Goal: Task Accomplishment & Management: Manage account settings

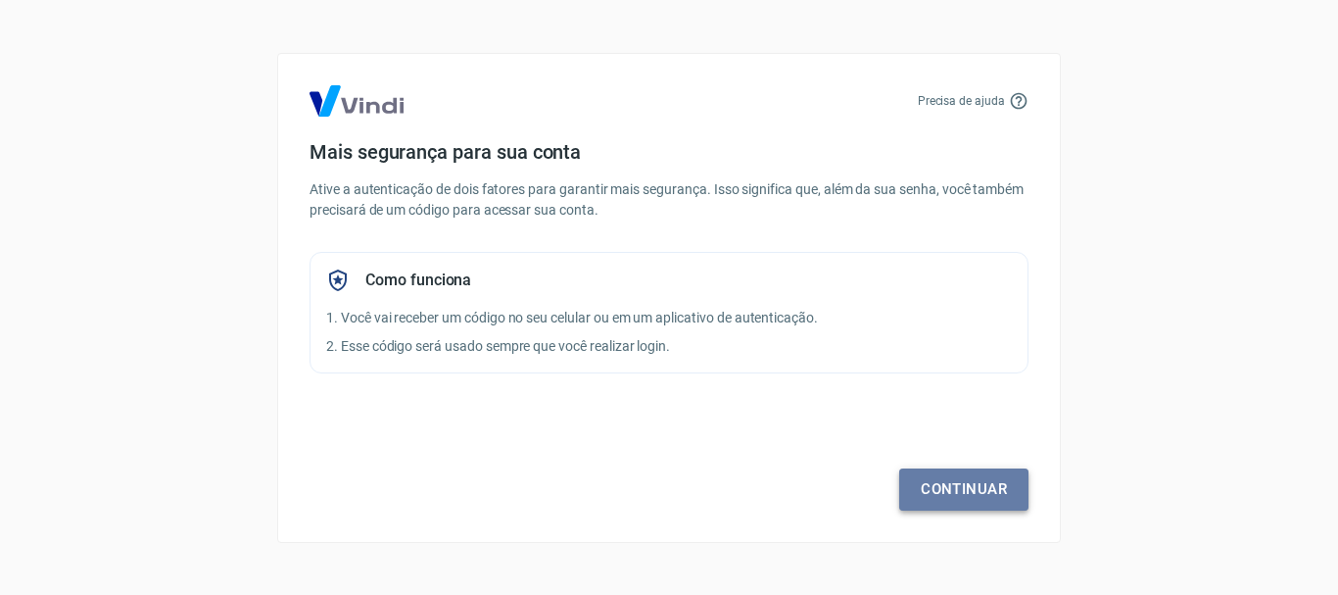
click at [987, 492] on link "Continuar" at bounding box center [963, 488] width 129 height 41
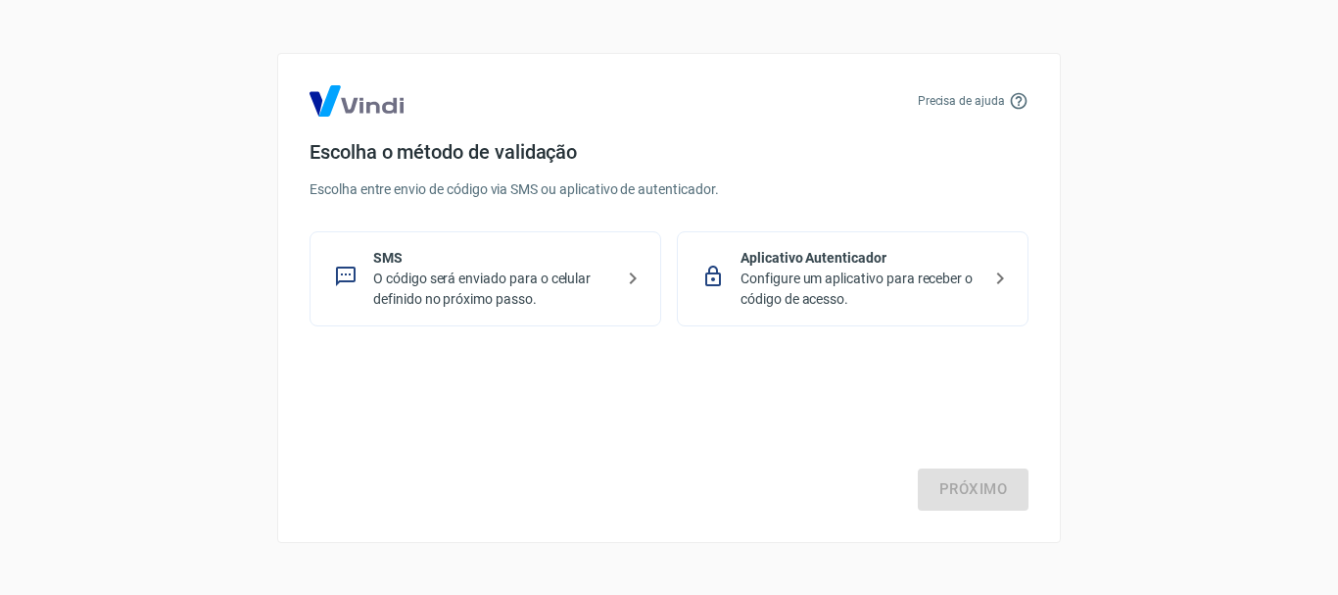
click at [467, 281] on p "O código será enviado para o celular definido no próximo passo." at bounding box center [493, 288] width 240 height 41
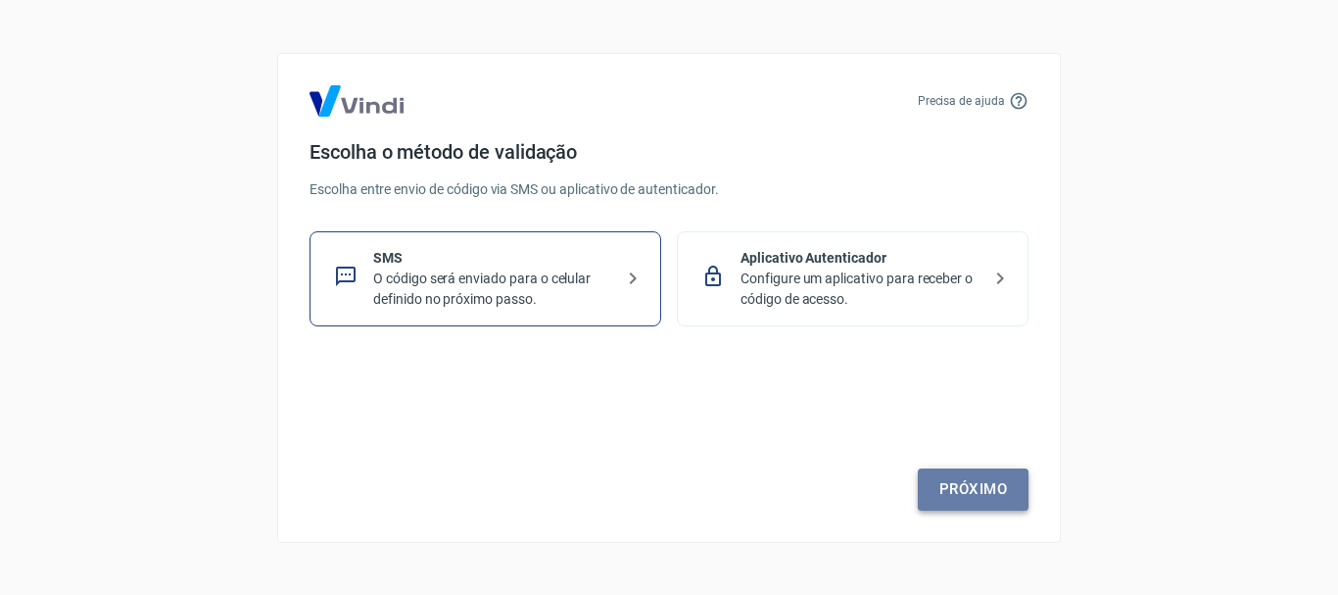
click at [988, 504] on link "Próximo" at bounding box center [973, 488] width 111 height 41
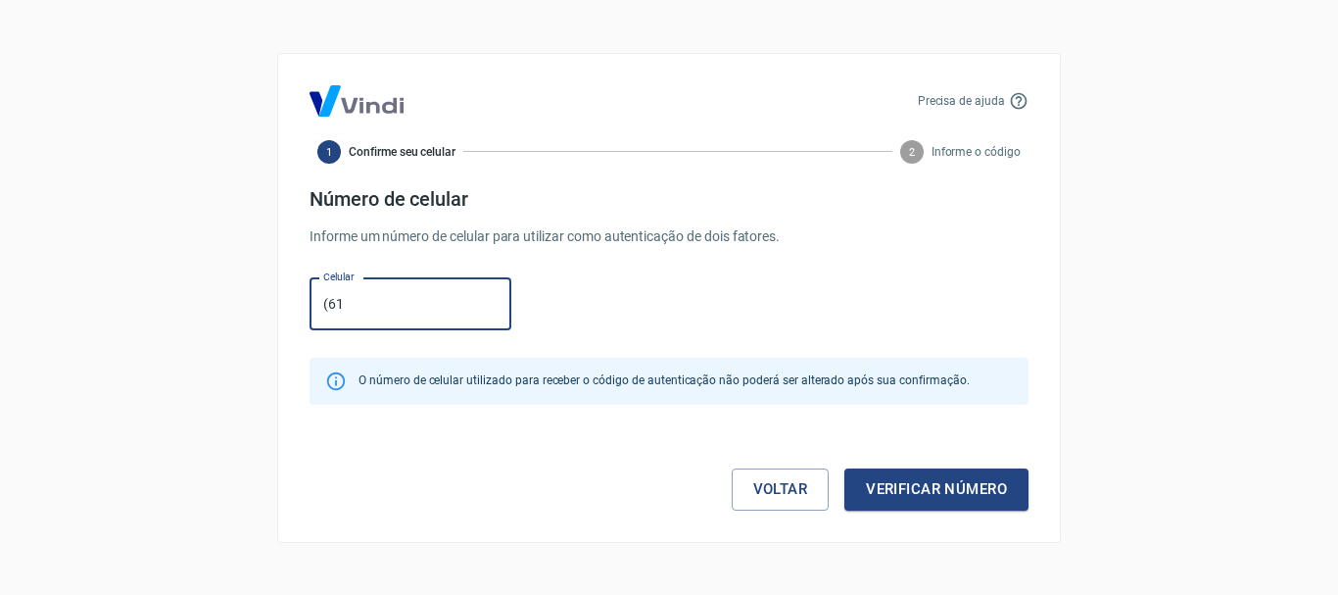
type input "(61) 99118-6796"
click at [937, 496] on button "Verificar número" at bounding box center [936, 488] width 184 height 41
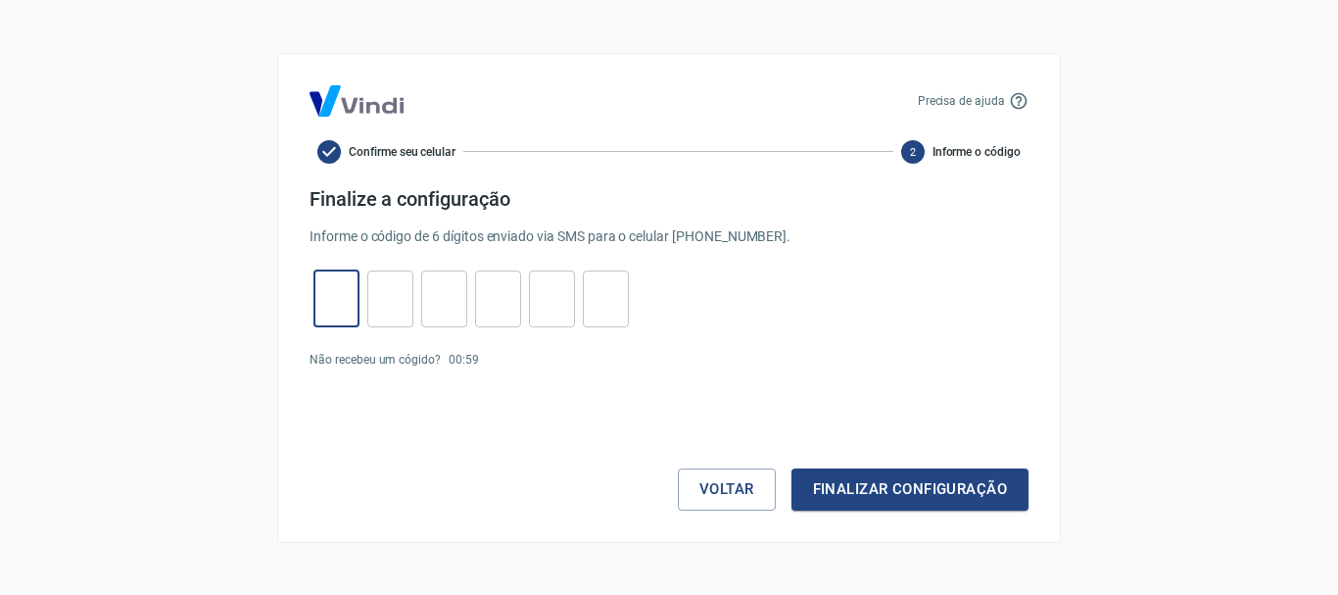
click at [333, 305] on input "tel" at bounding box center [336, 298] width 46 height 42
type input "5"
type input "6"
type input "9"
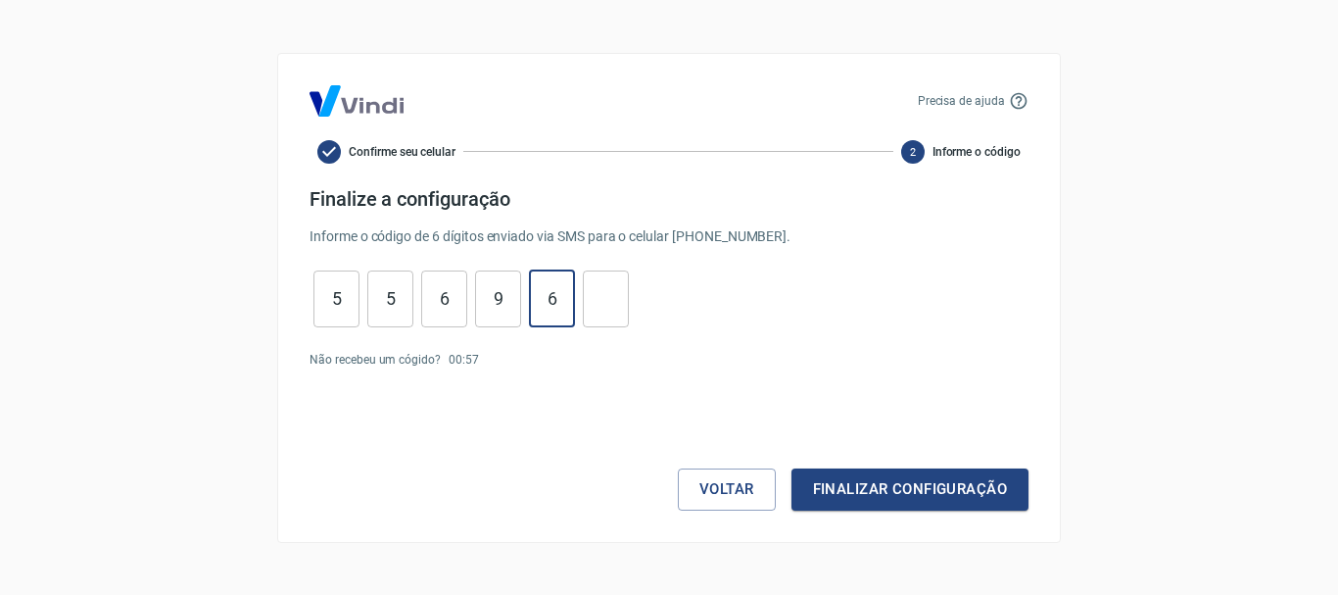
type input "6"
type input "1"
click at [861, 492] on button "Finalizar configuração" at bounding box center [910, 488] width 237 height 41
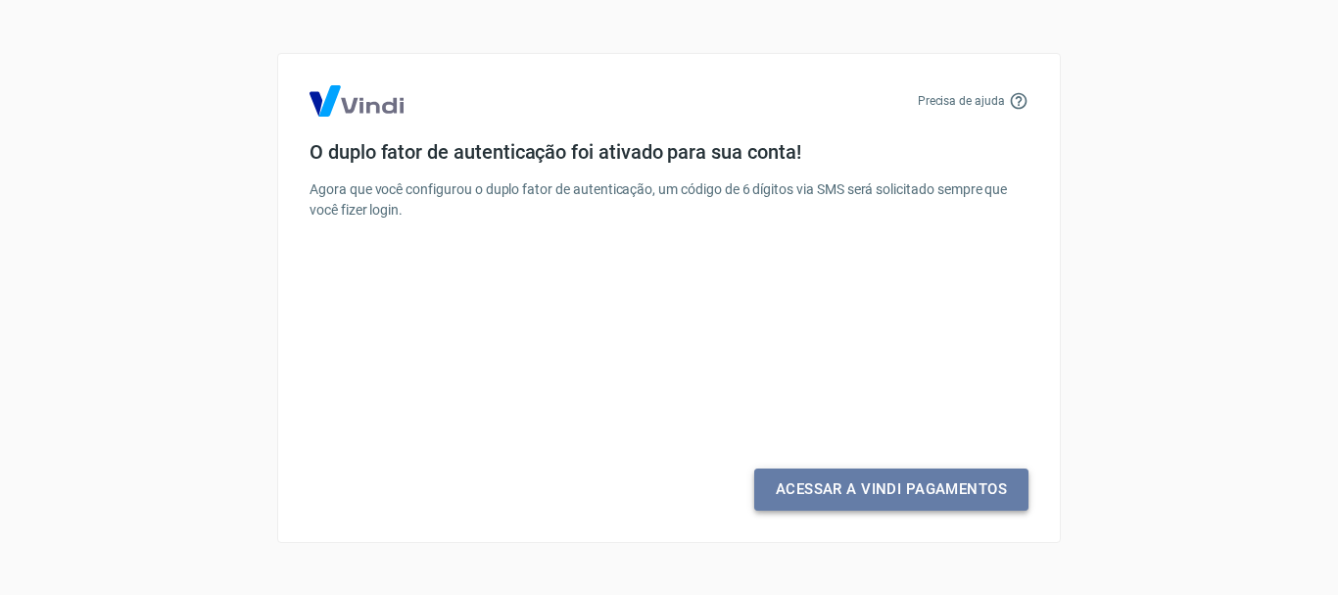
click at [869, 487] on link "Acessar a Vindi Pagamentos" at bounding box center [891, 488] width 274 height 41
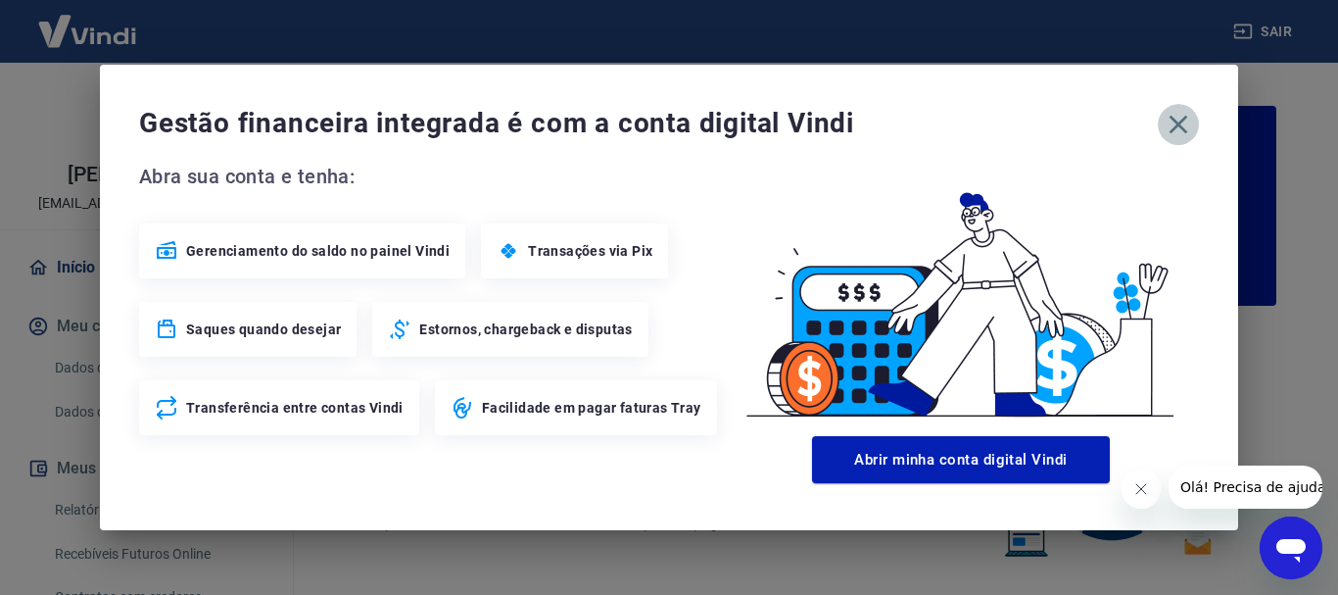
click at [1178, 120] on icon "button" at bounding box center [1178, 124] width 31 height 31
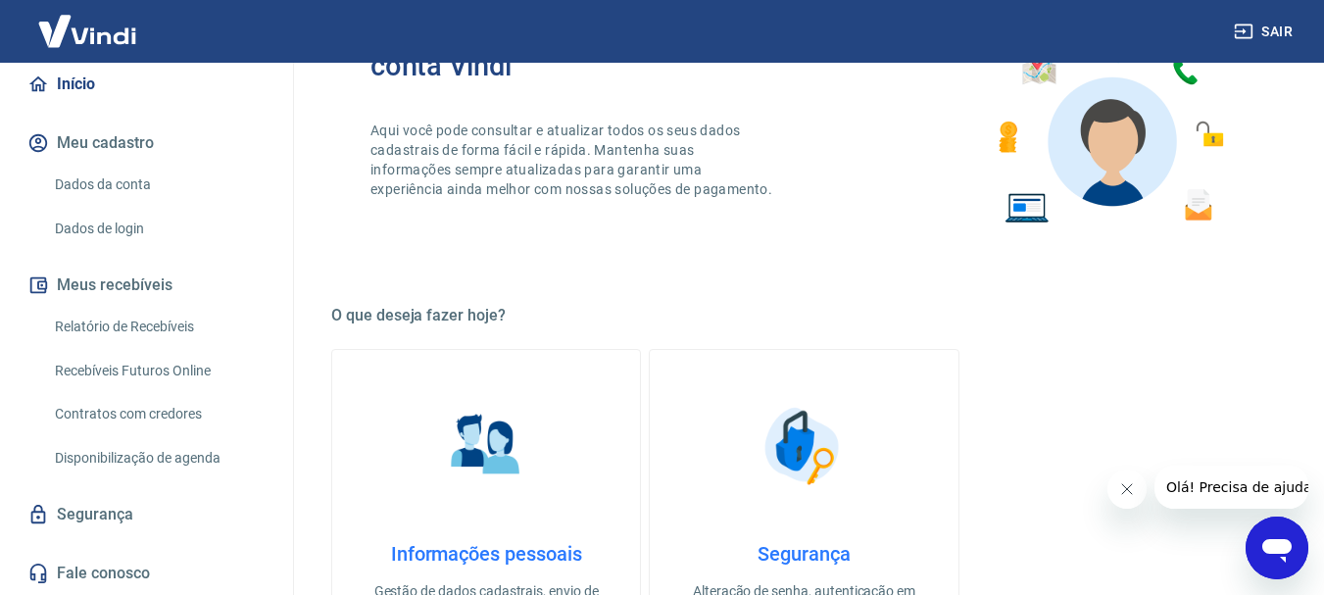
scroll to position [8, 0]
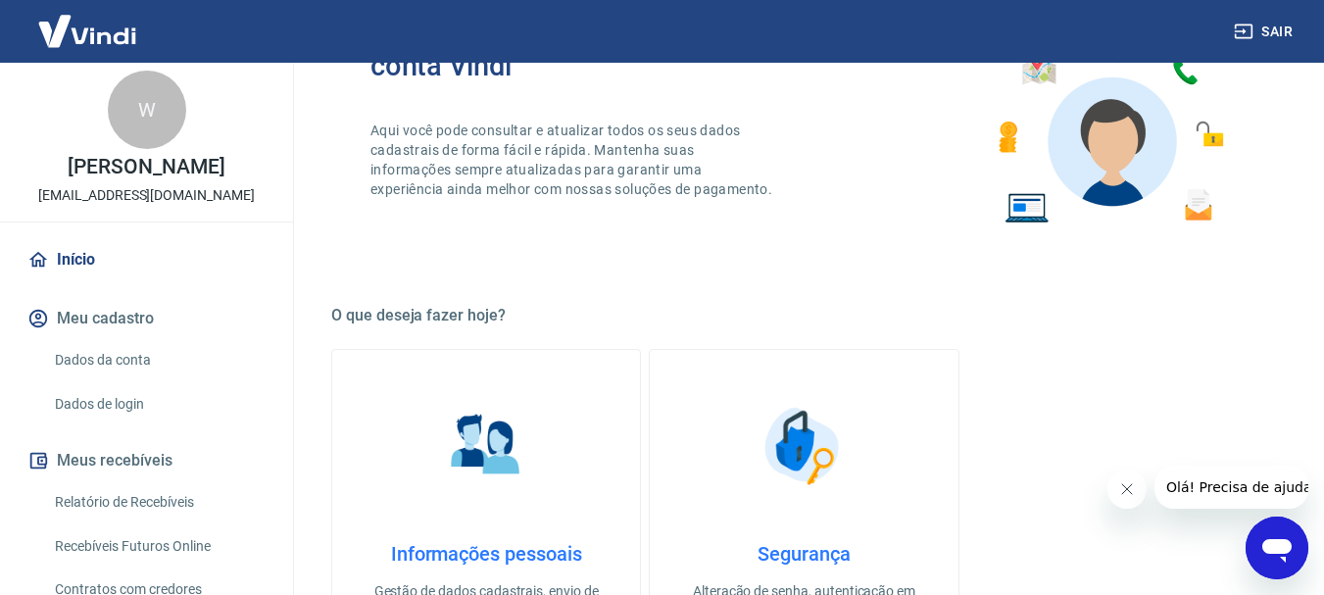
click at [131, 379] on link "Dados da conta" at bounding box center [158, 360] width 222 height 40
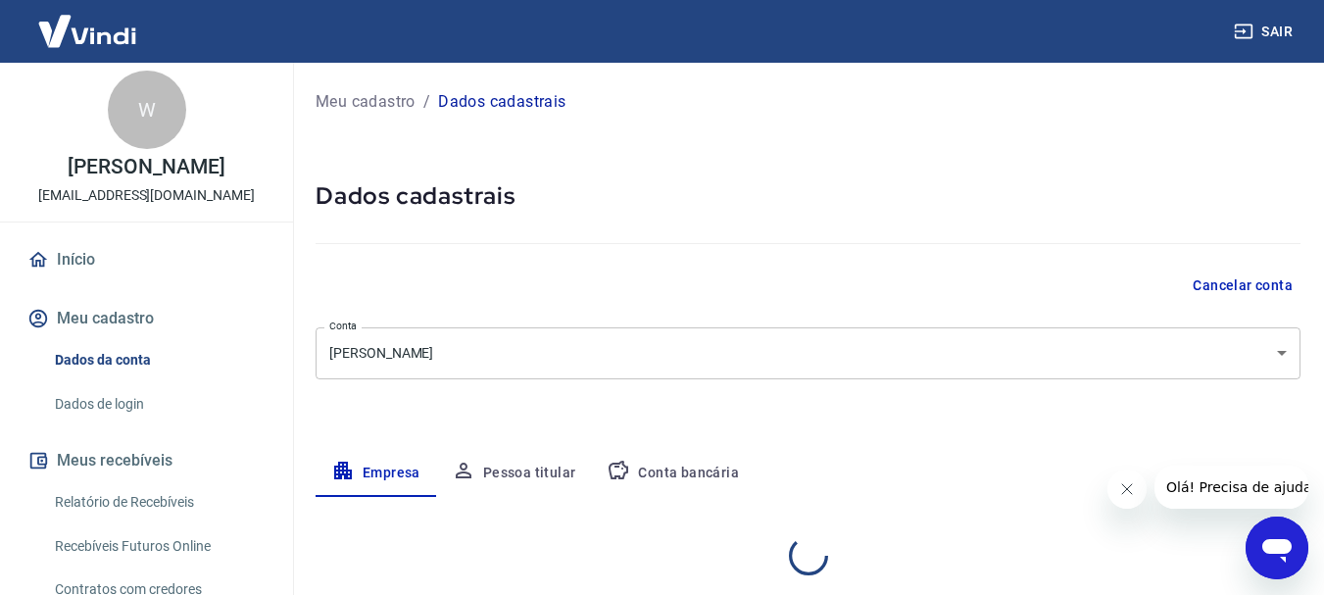
select select "GO"
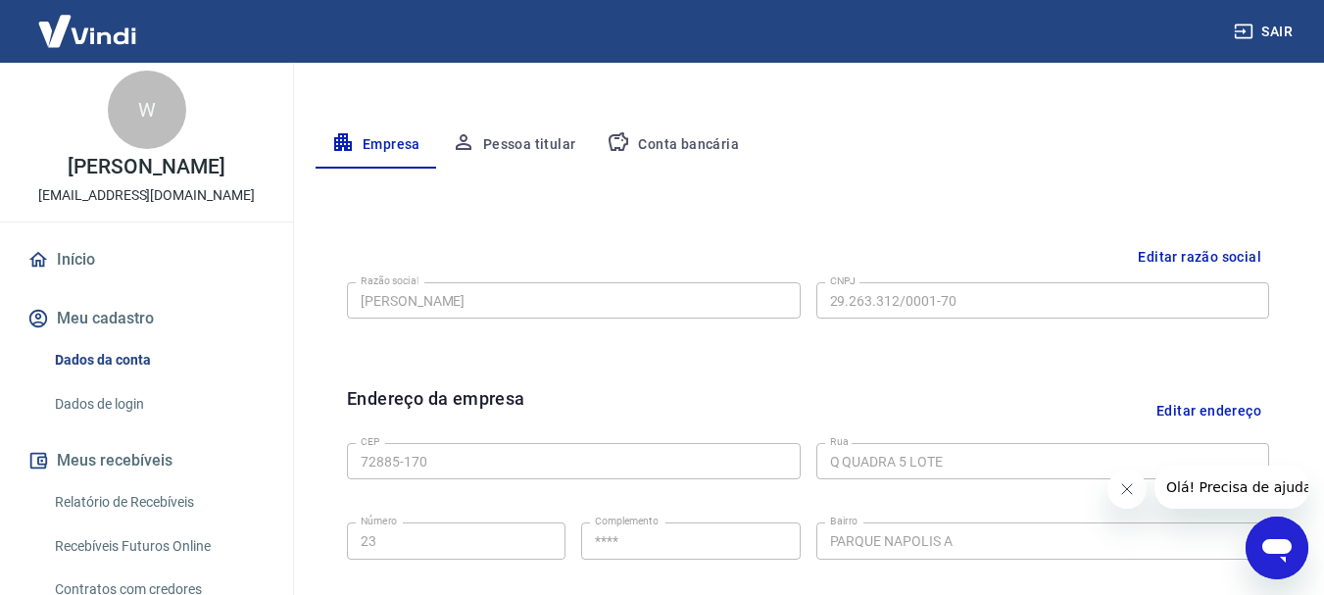
scroll to position [132, 0]
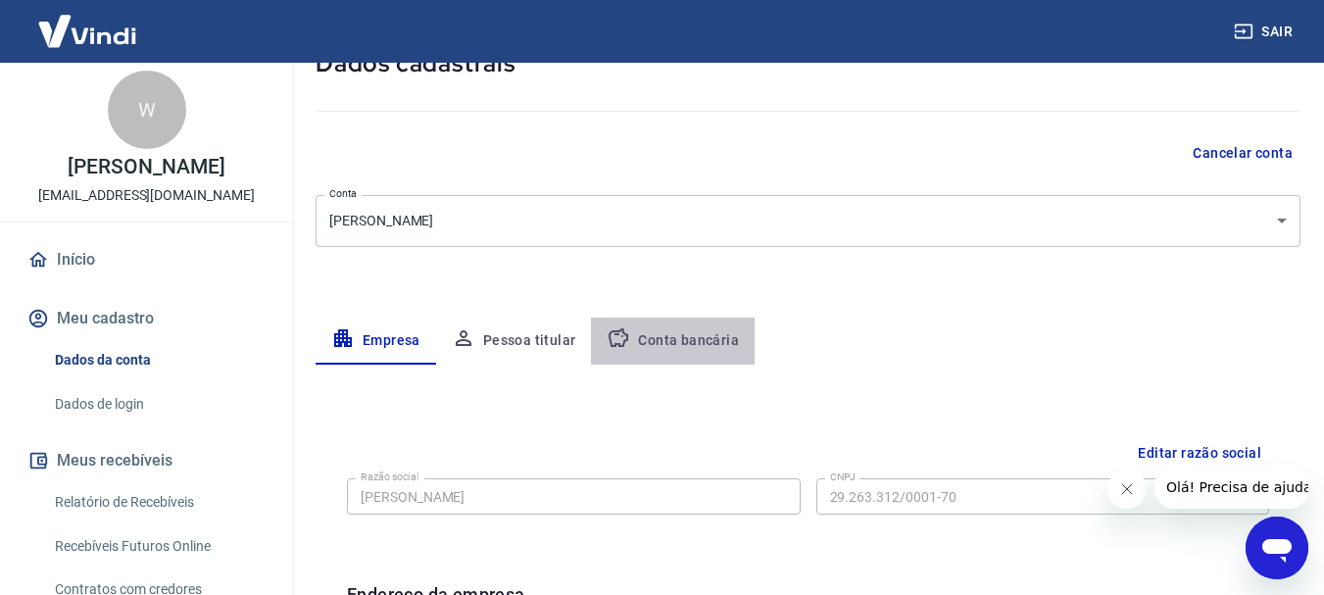
click at [693, 332] on button "Conta bancária" at bounding box center [673, 340] width 164 height 47
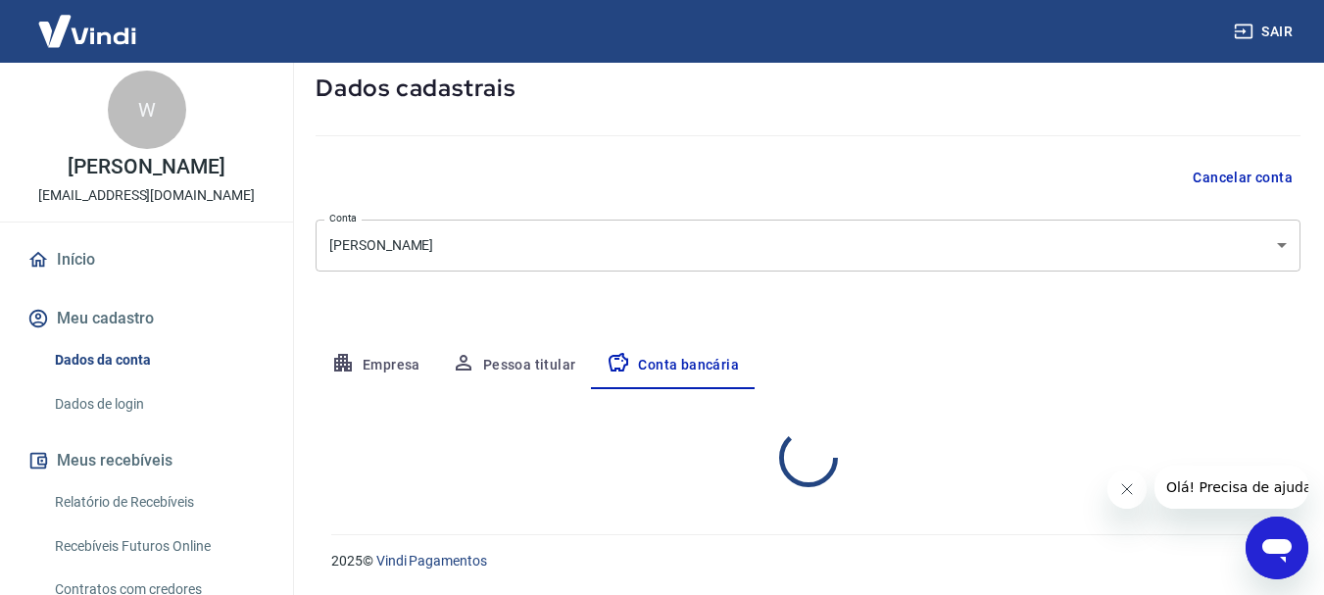
select select "1"
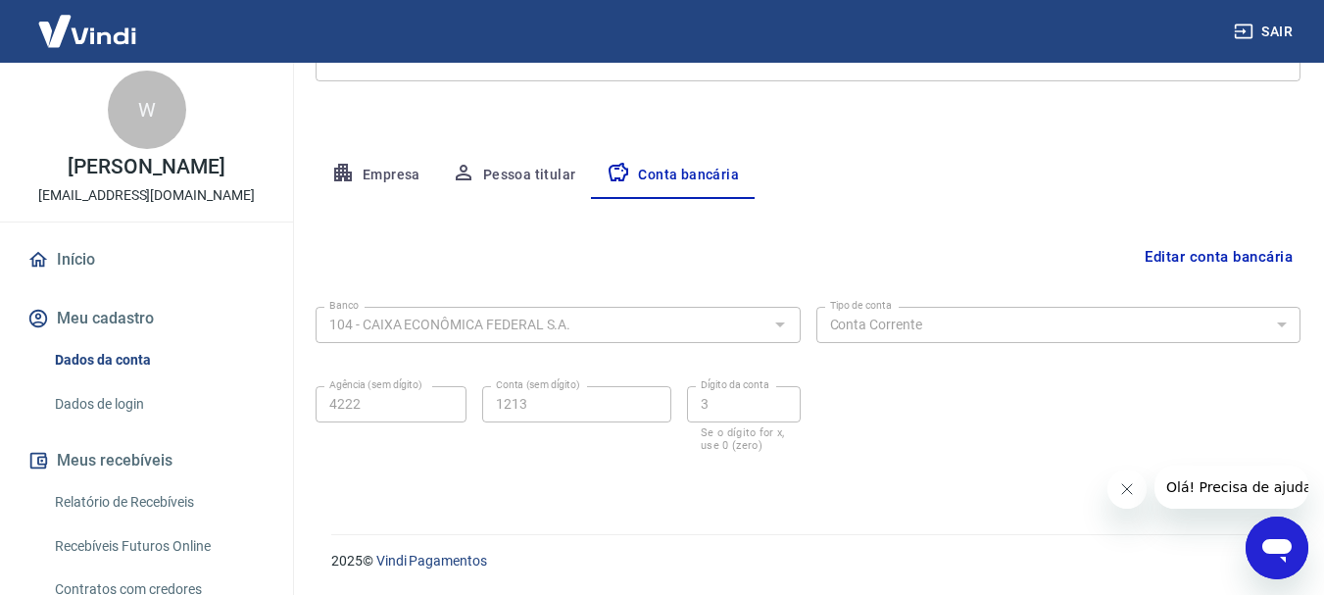
scroll to position [204, 0]
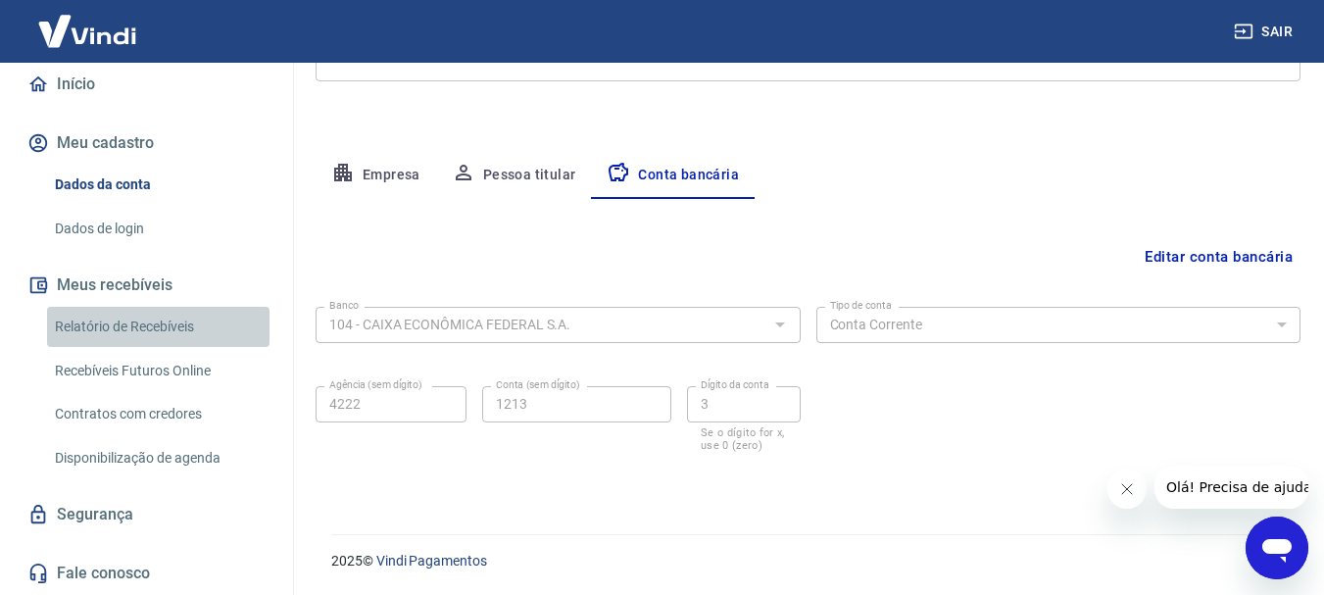
click at [178, 323] on link "Relatório de Recebíveis" at bounding box center [158, 327] width 222 height 40
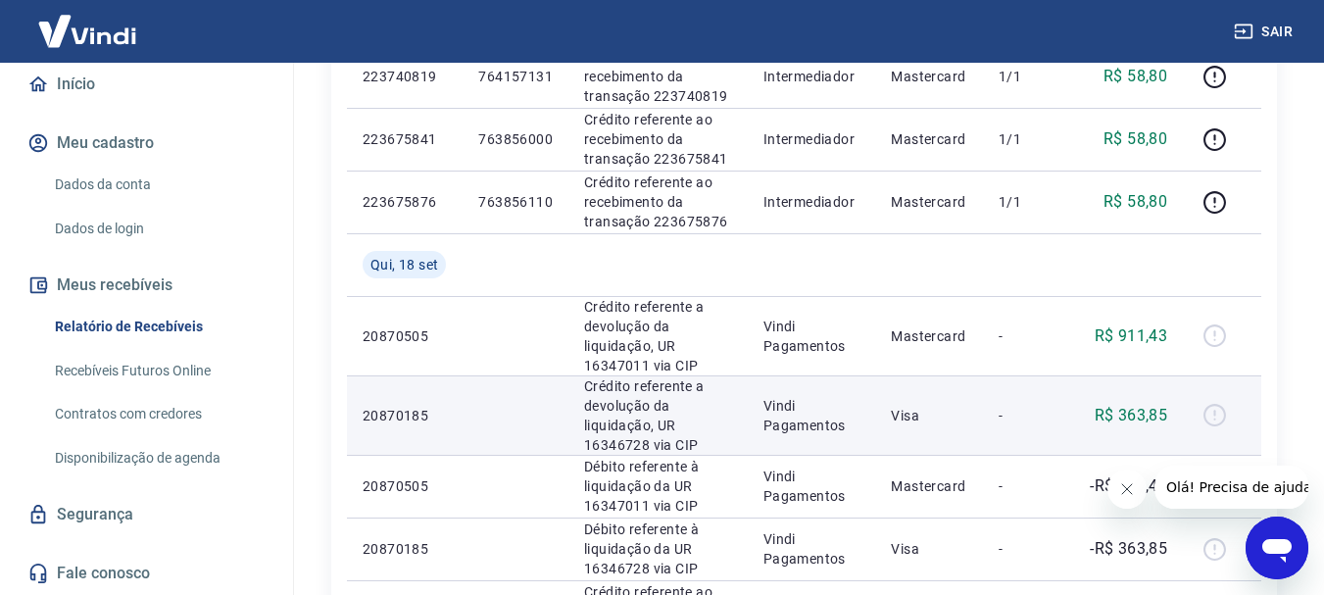
scroll to position [784, 0]
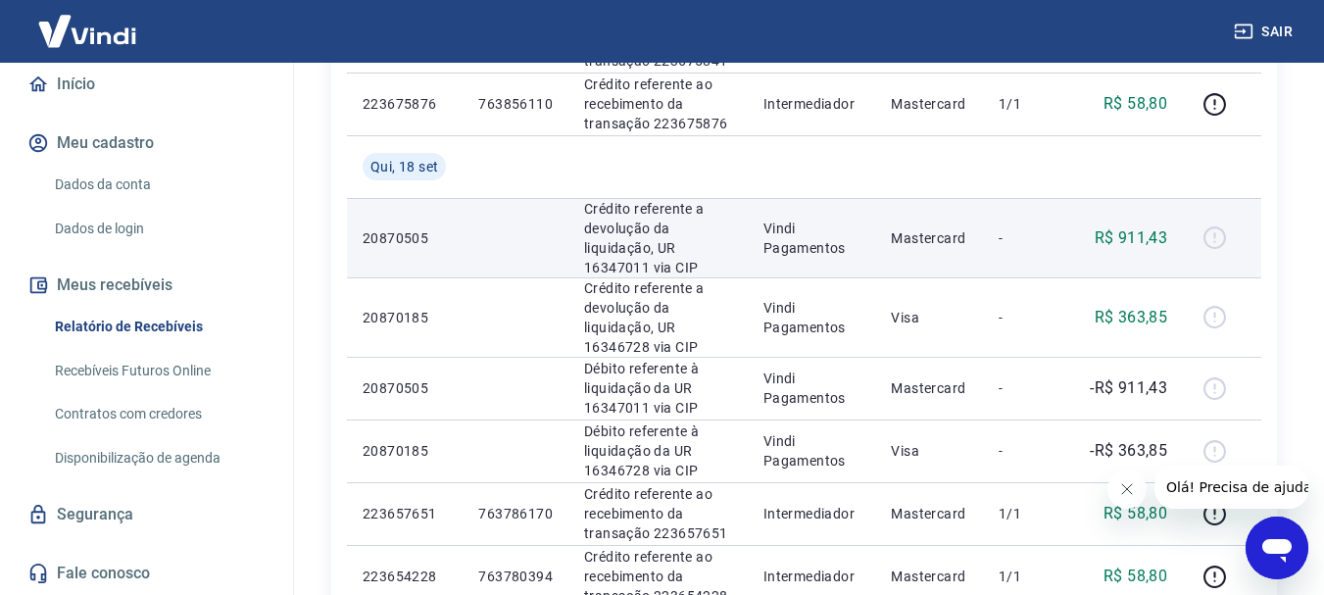
click at [420, 240] on p "20870505" at bounding box center [404, 238] width 84 height 20
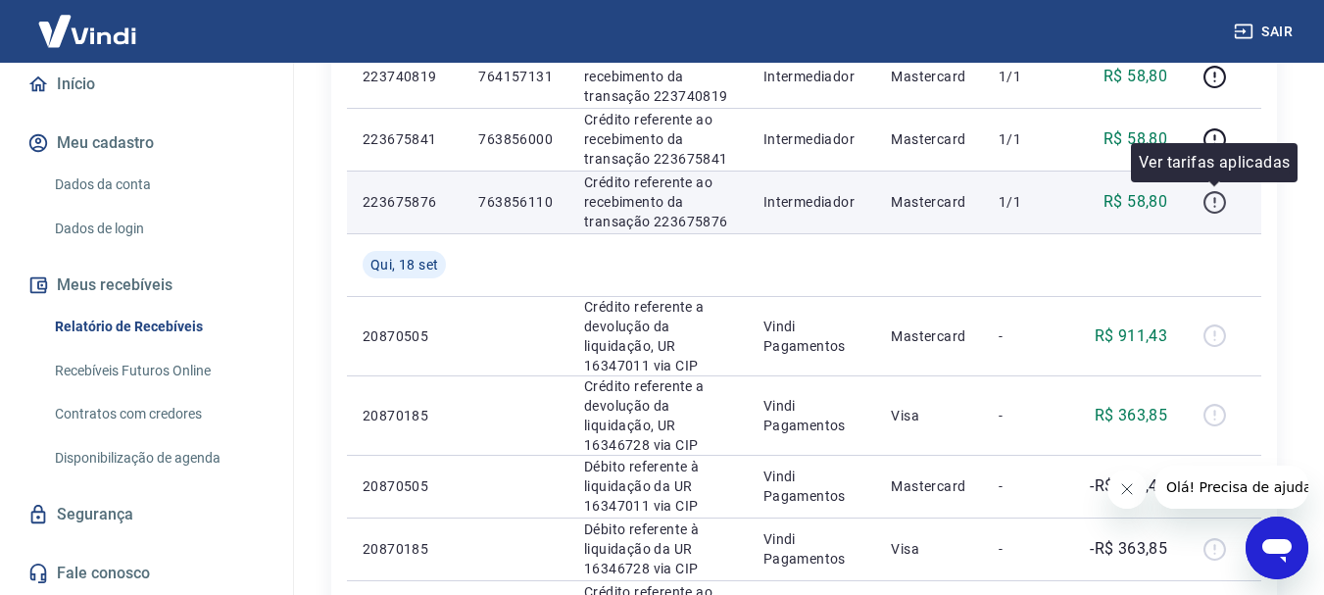
click at [1213, 208] on icon "button" at bounding box center [1214, 202] width 24 height 24
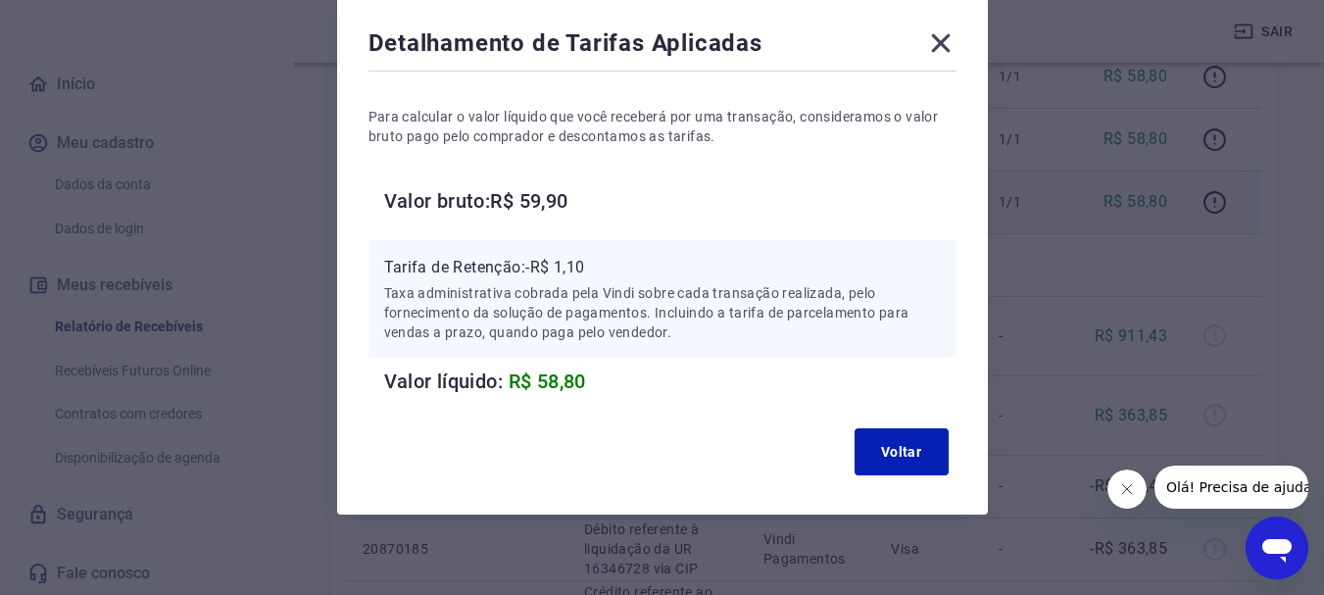
scroll to position [0, 0]
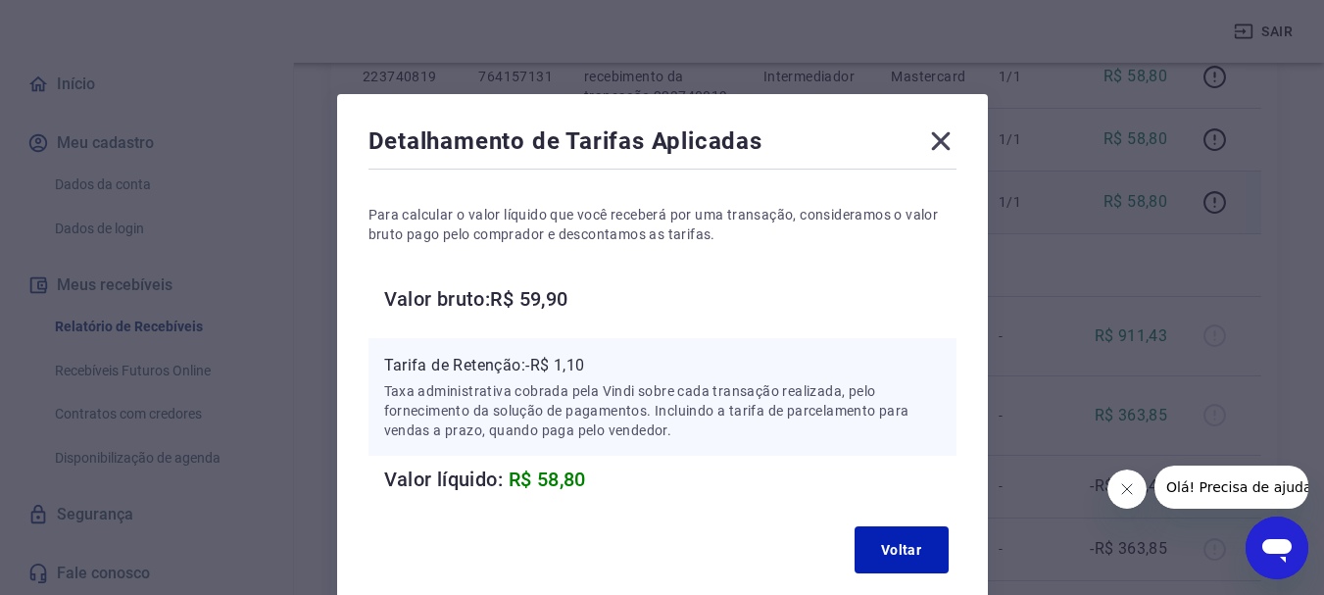
click at [941, 141] on icon at bounding box center [940, 141] width 19 height 19
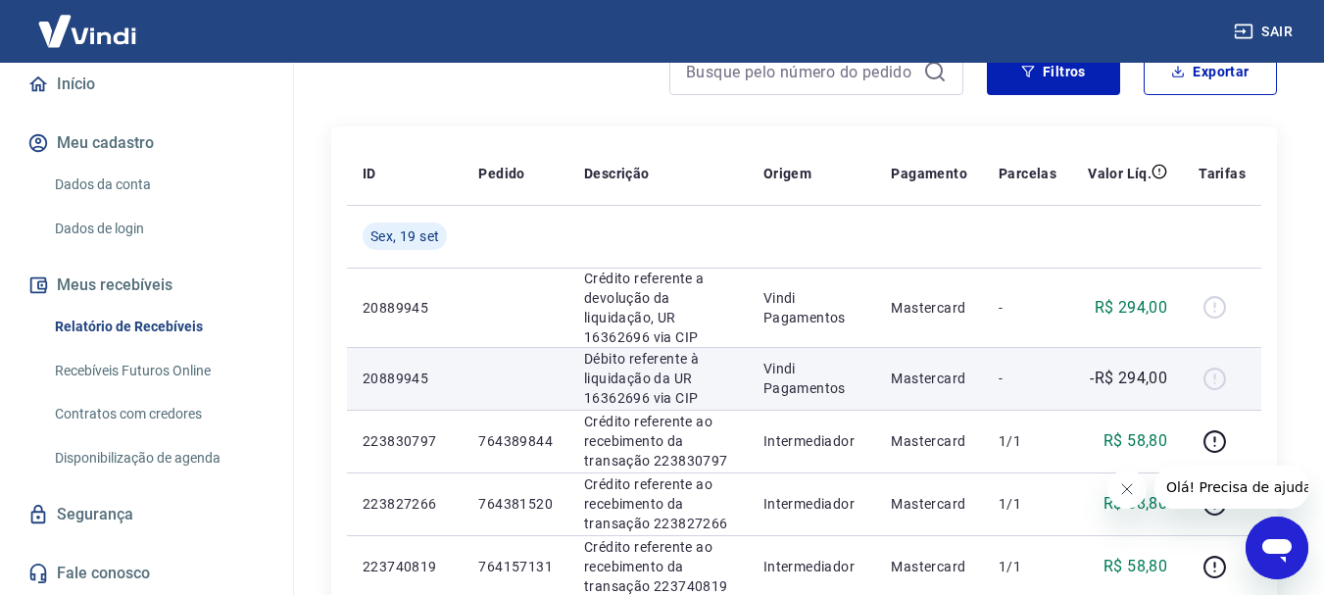
scroll to position [294, 0]
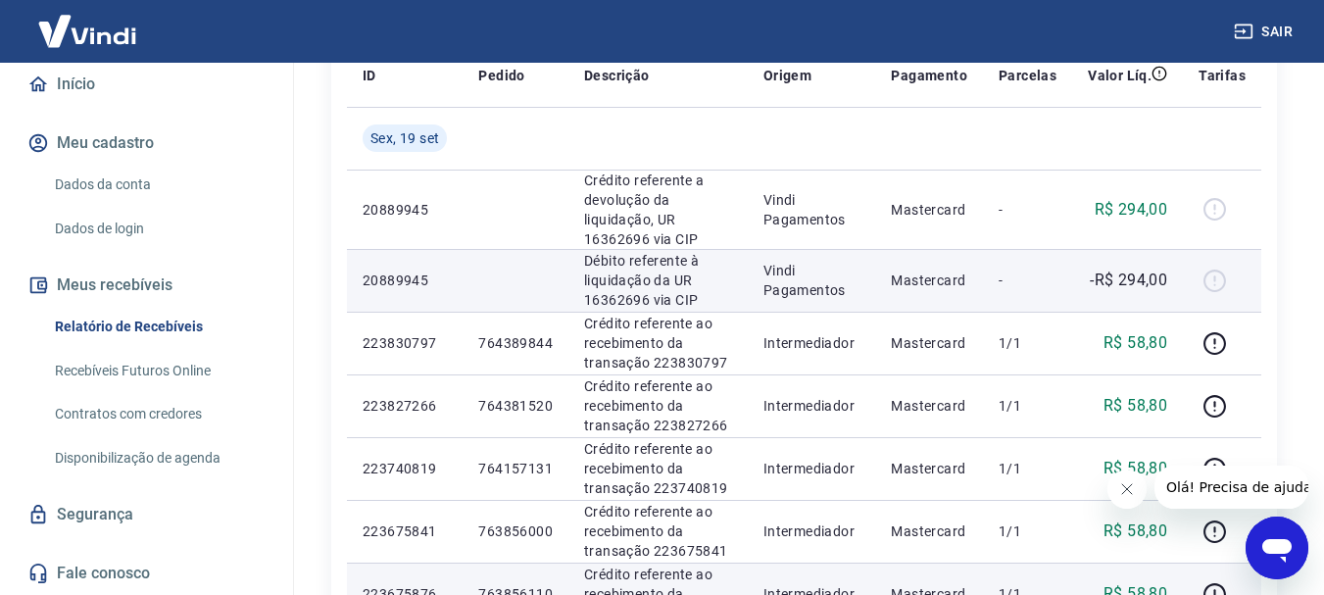
click at [1212, 281] on div at bounding box center [1221, 280] width 47 height 31
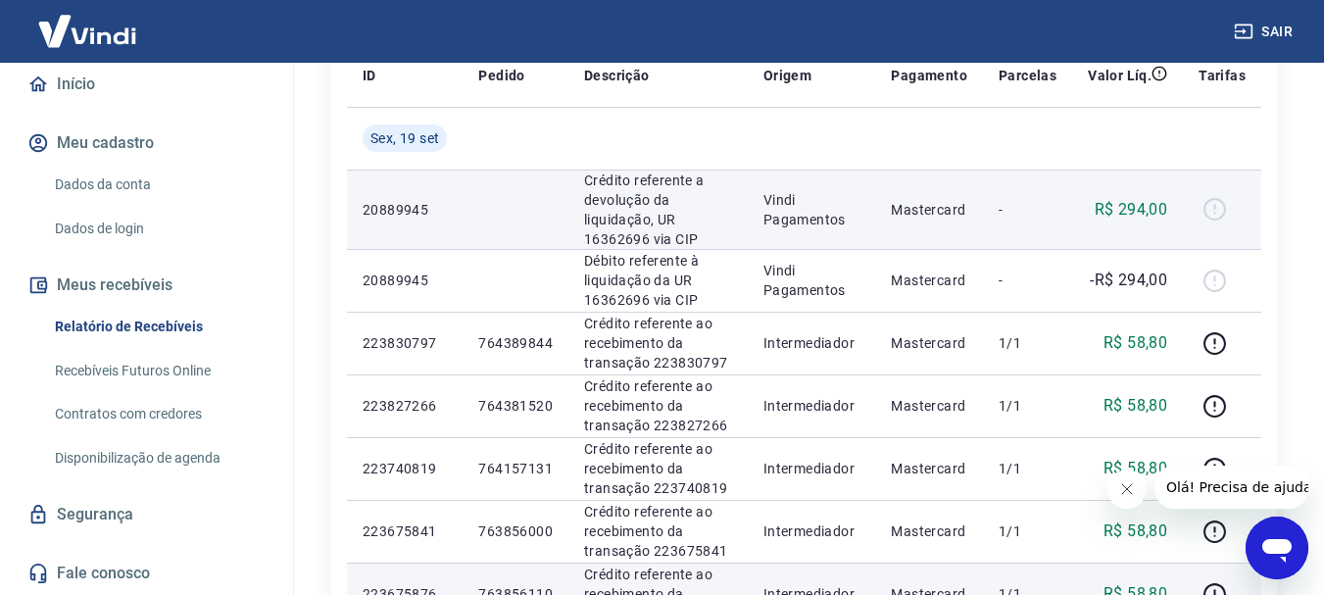
click at [1211, 208] on div at bounding box center [1221, 209] width 47 height 31
click at [1223, 215] on div at bounding box center [1221, 209] width 47 height 31
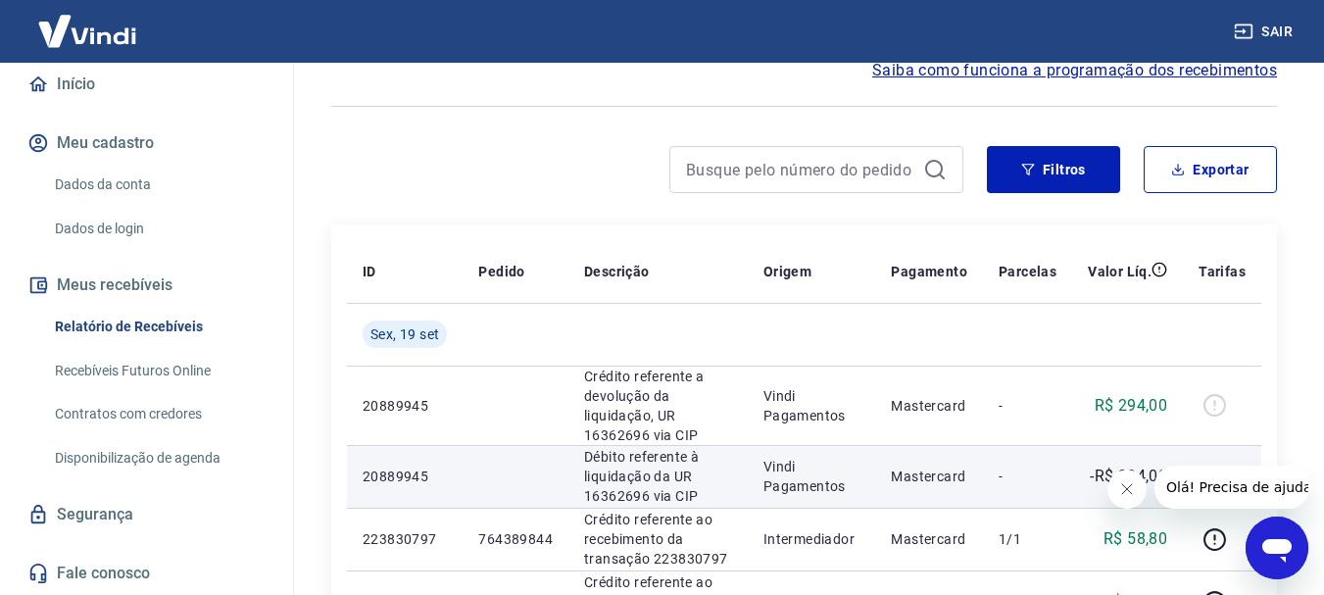
scroll to position [0, 0]
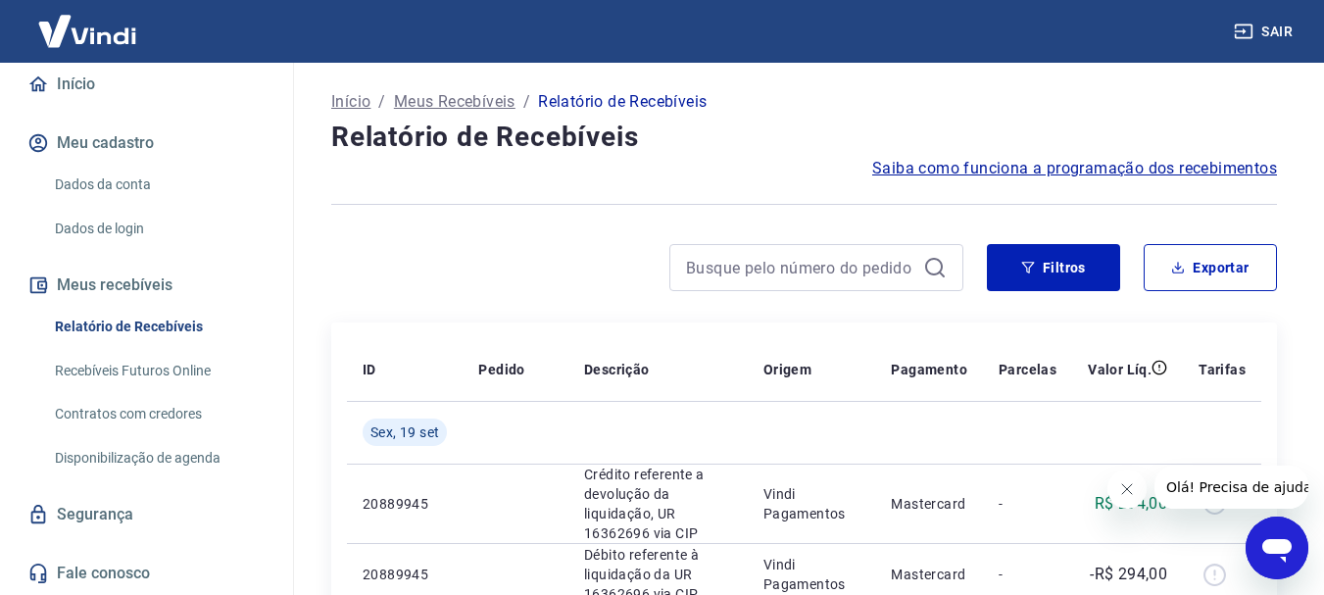
click at [1067, 166] on span "Saiba como funciona a programação dos recebimentos" at bounding box center [1074, 169] width 405 height 24
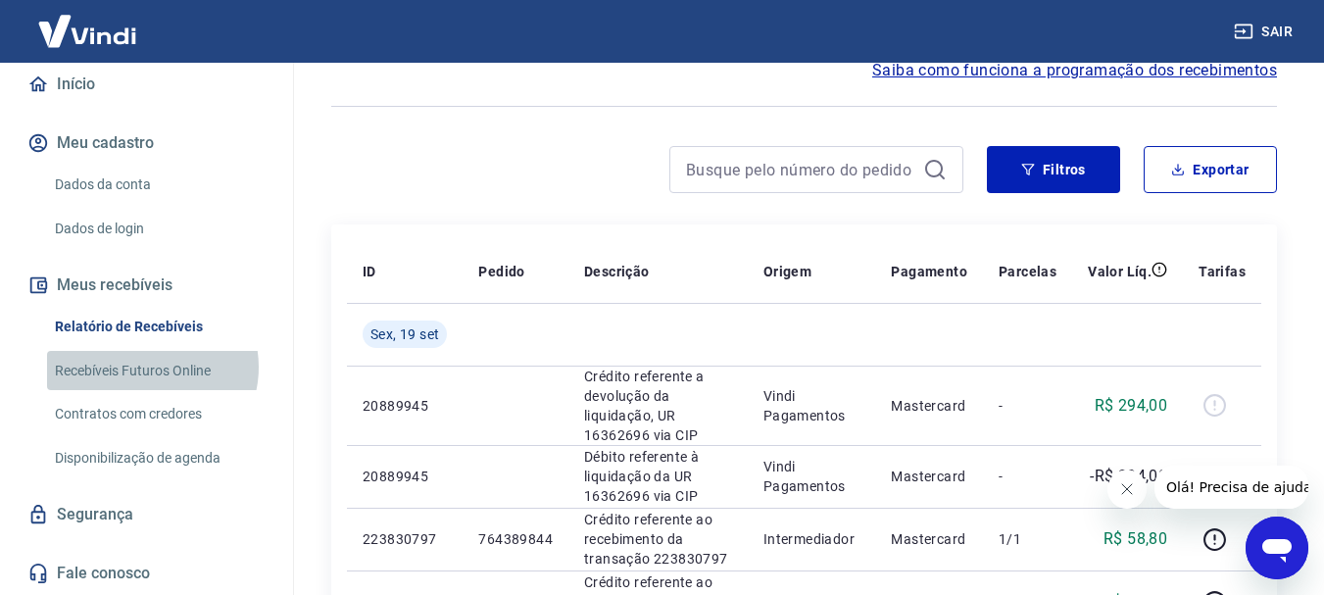
click at [145, 366] on link "Recebíveis Futuros Online" at bounding box center [158, 371] width 222 height 40
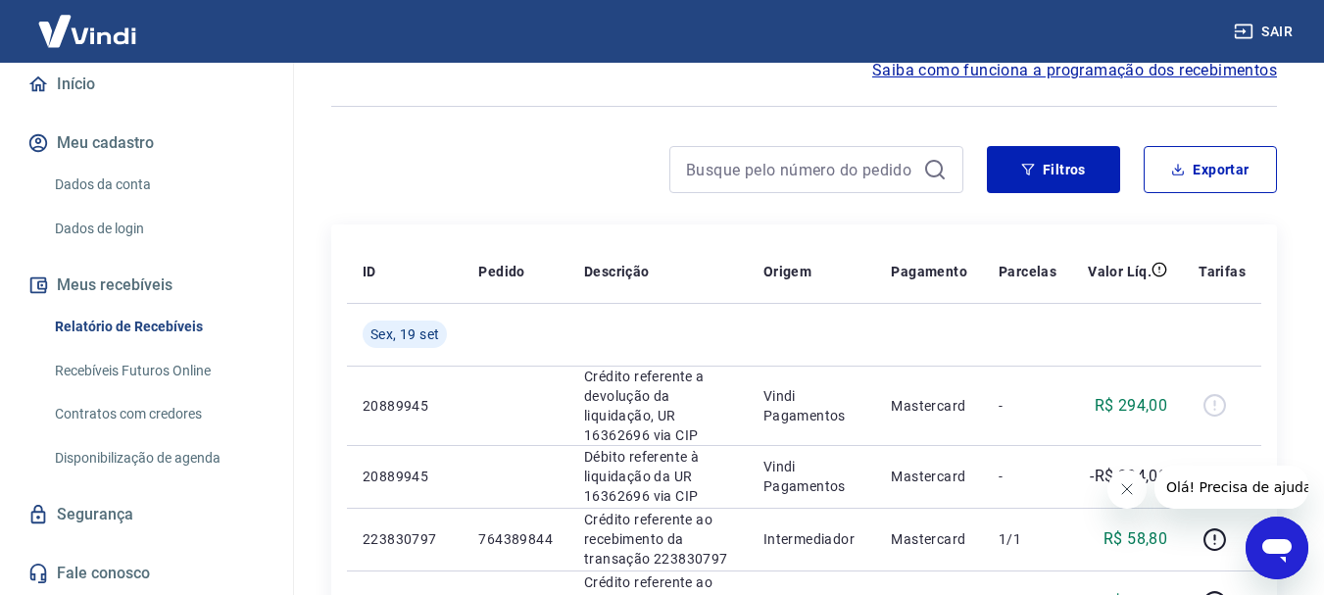
scroll to position [392, 0]
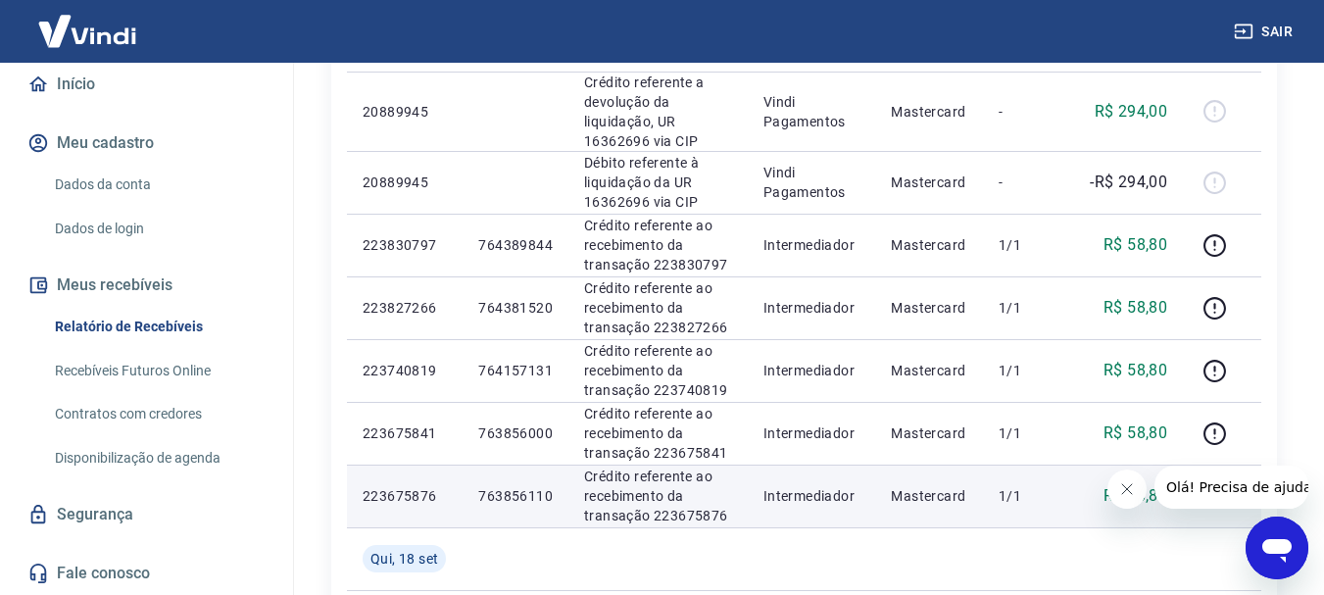
click at [73, 73] on link "Início" at bounding box center [147, 84] width 246 height 43
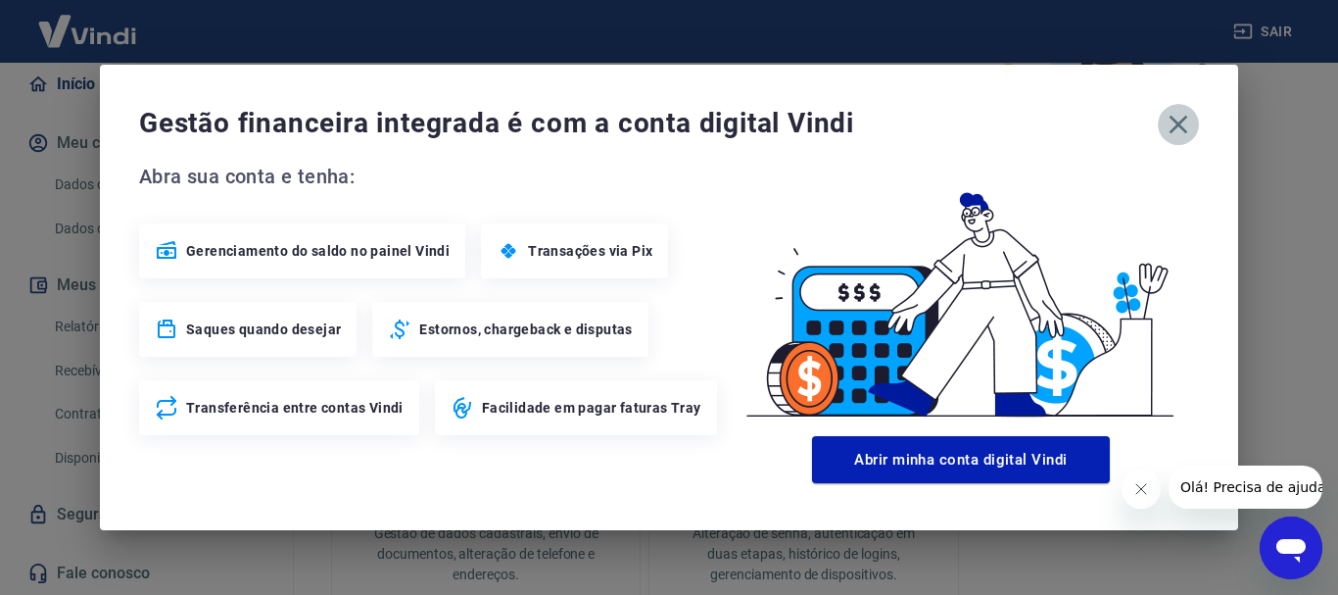
click at [1187, 124] on icon "button" at bounding box center [1178, 124] width 31 height 31
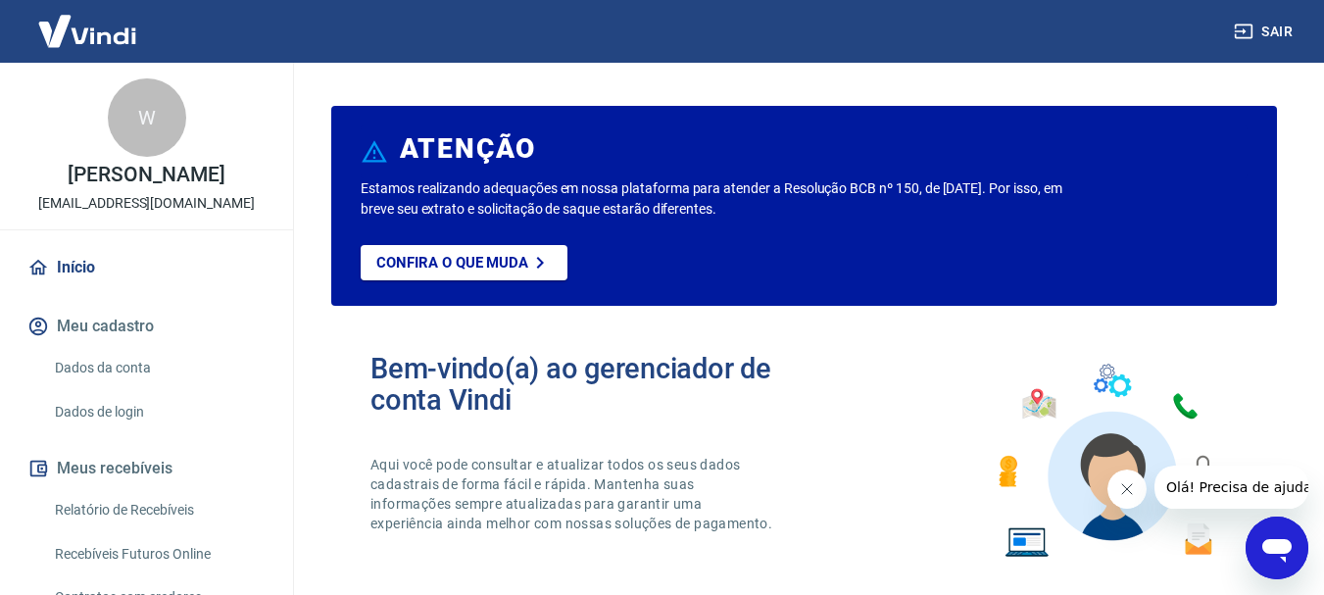
click at [122, 388] on link "Dados da conta" at bounding box center [158, 368] width 222 height 40
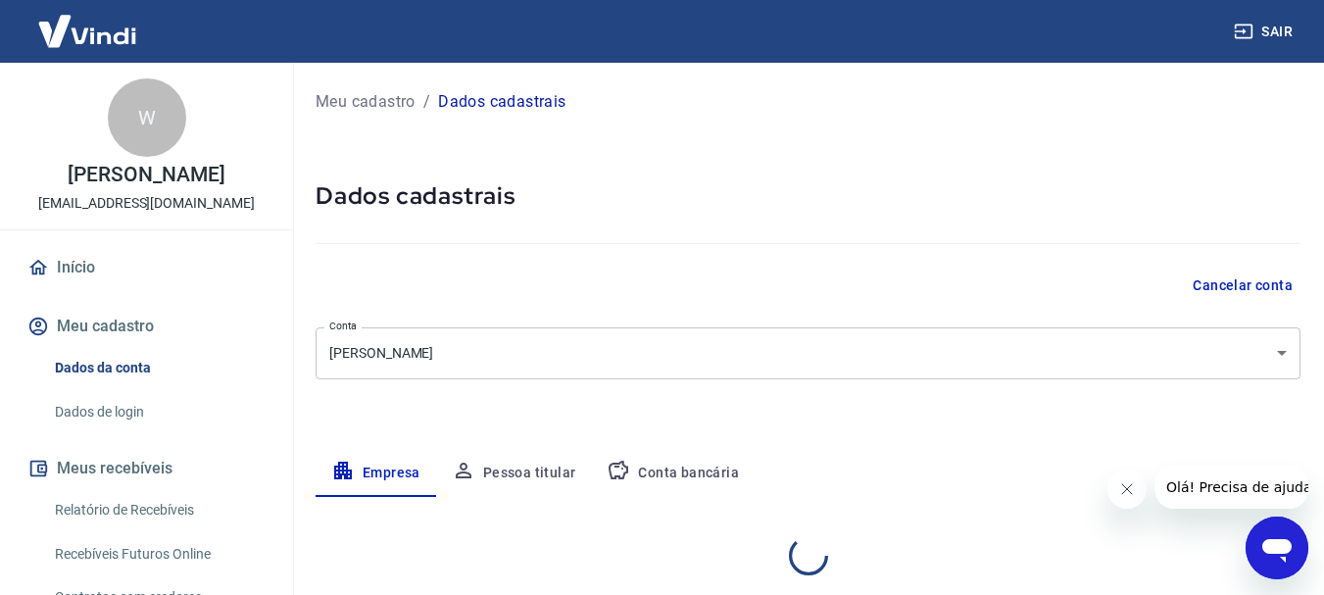
select select "GO"
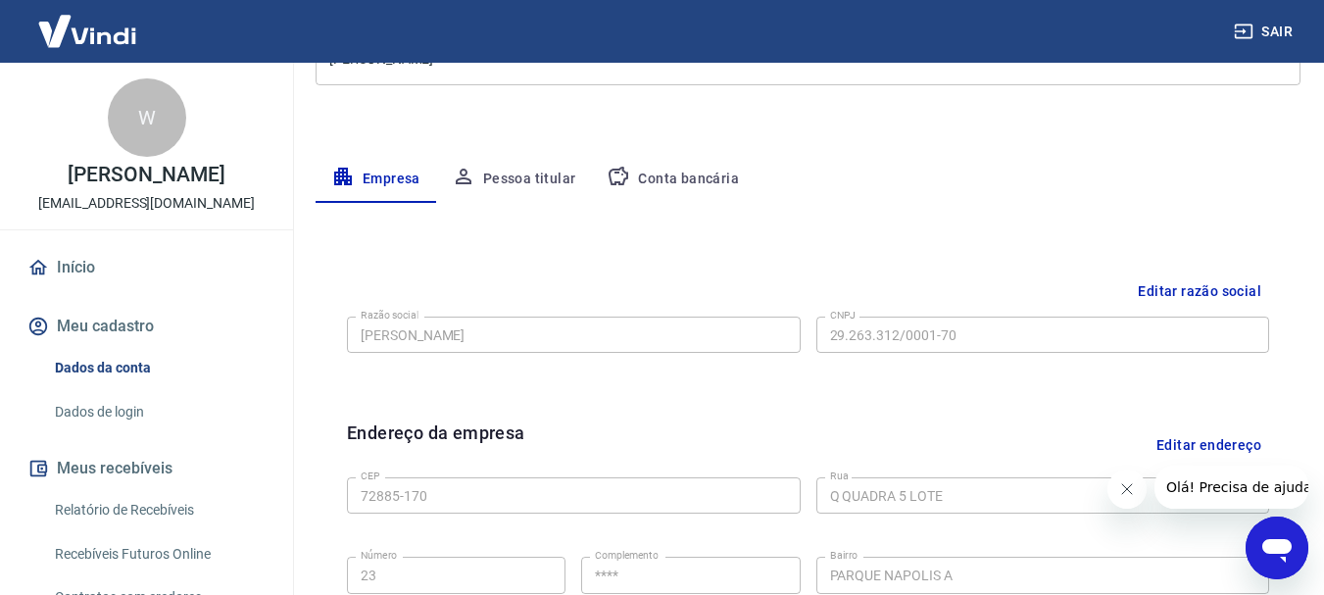
scroll to position [98, 0]
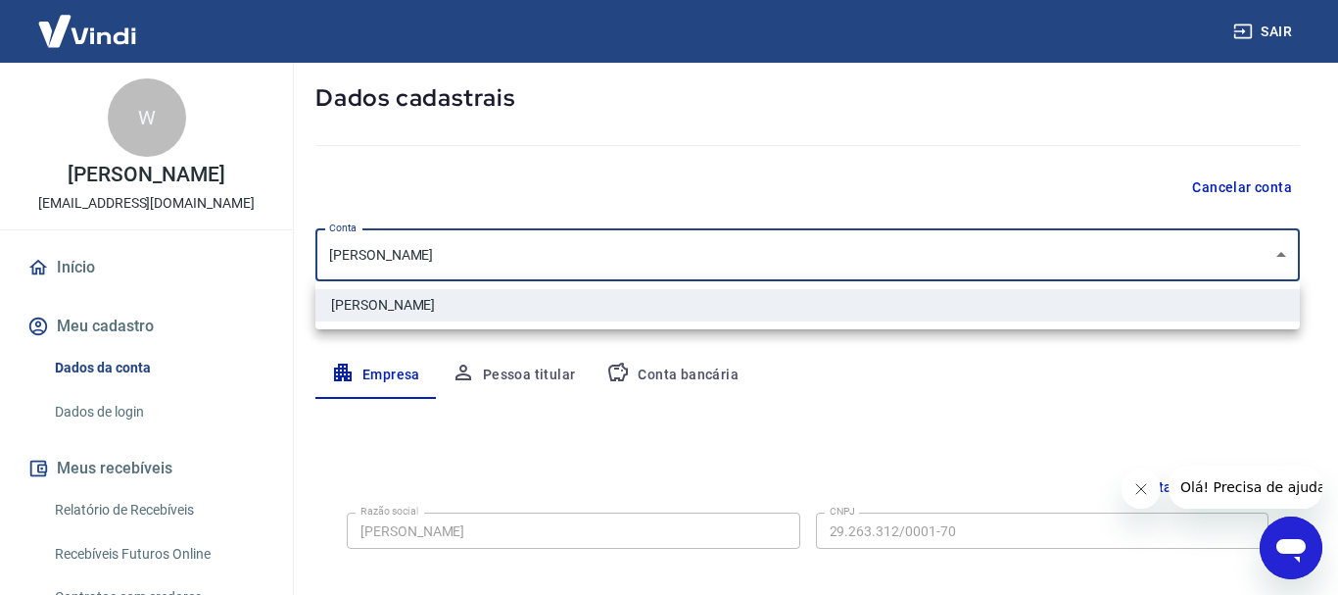
click at [1282, 254] on body "Sair W WESLEY CRISTIAN FERREIRA DA SILVA wesleypersonal83@gmail.com Início Meu …" at bounding box center [669, 199] width 1338 height 595
click at [506, 305] on li "WESLEY CRISTIAN FERREIRA DA SILVA" at bounding box center [807, 305] width 985 height 32
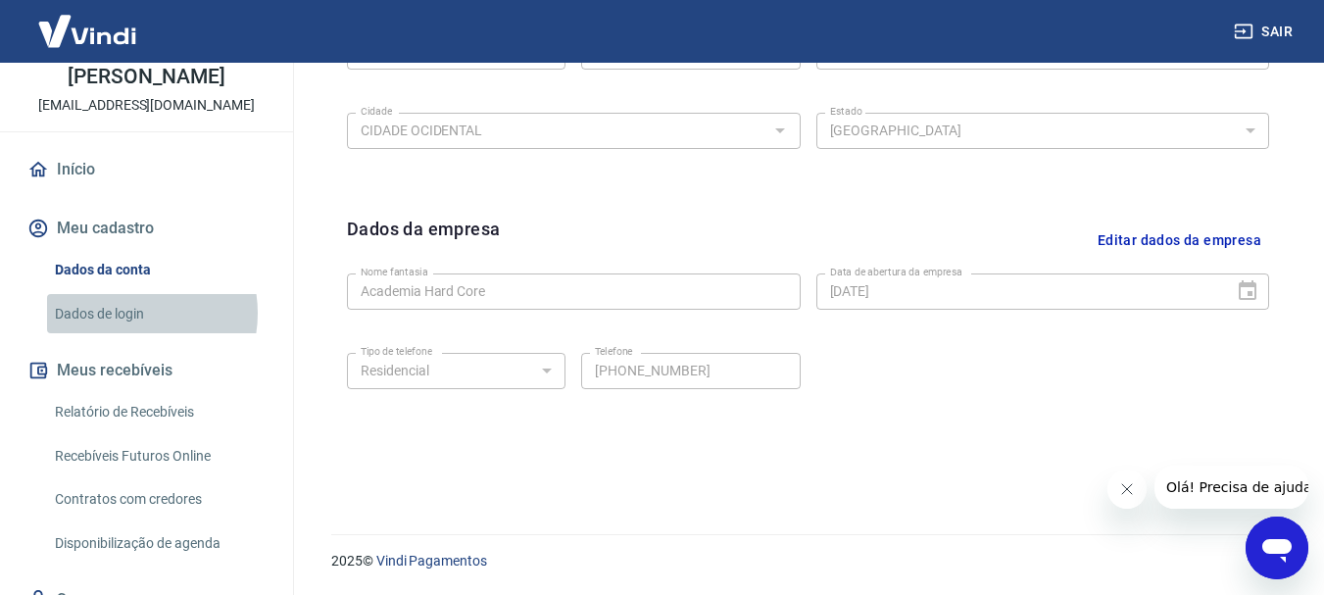
click at [124, 333] on link "Dados de login" at bounding box center [158, 314] width 222 height 40
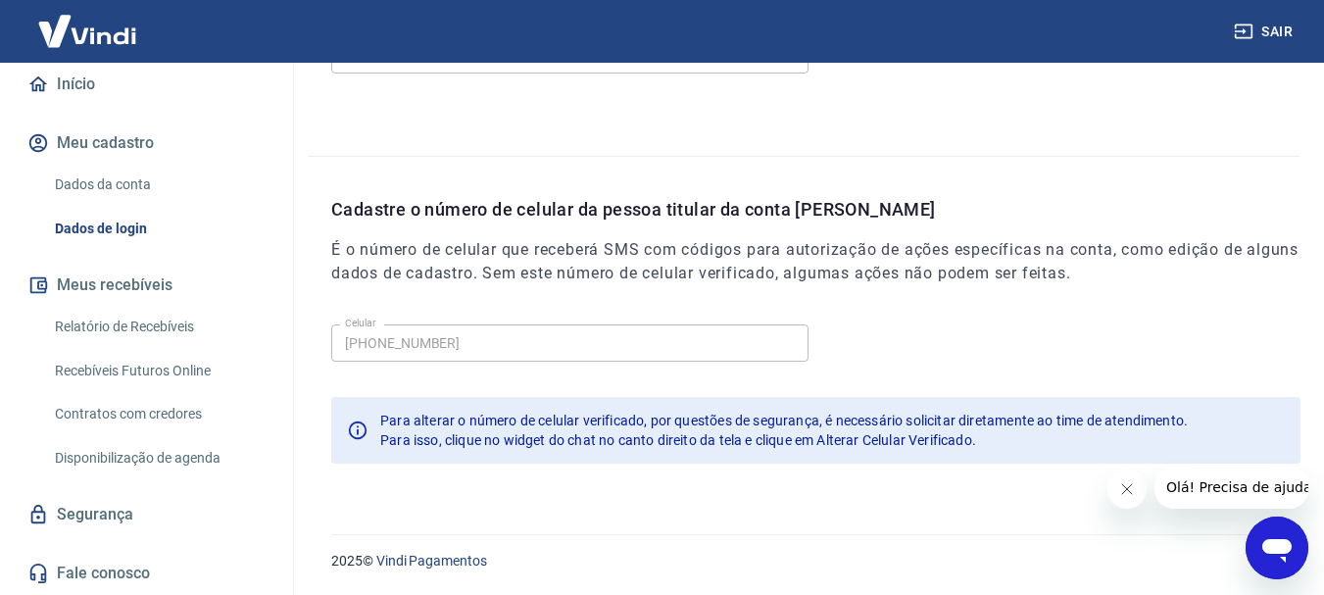
scroll to position [204, 0]
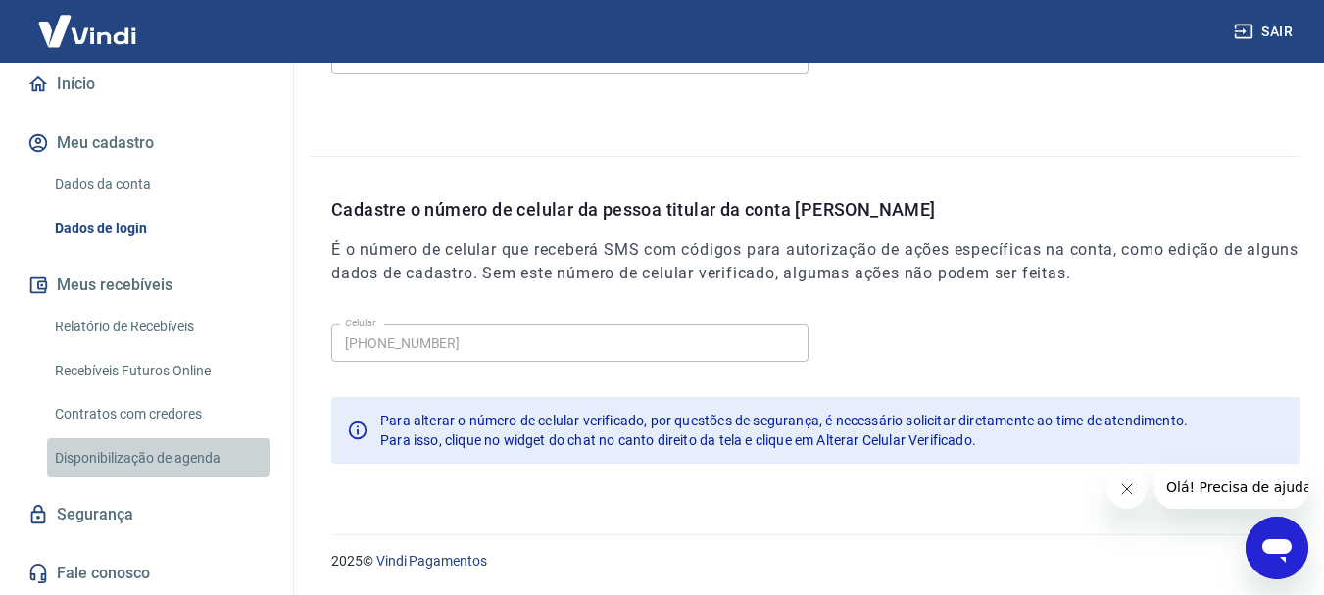
click at [179, 461] on link "Disponibilização de agenda" at bounding box center [158, 458] width 222 height 40
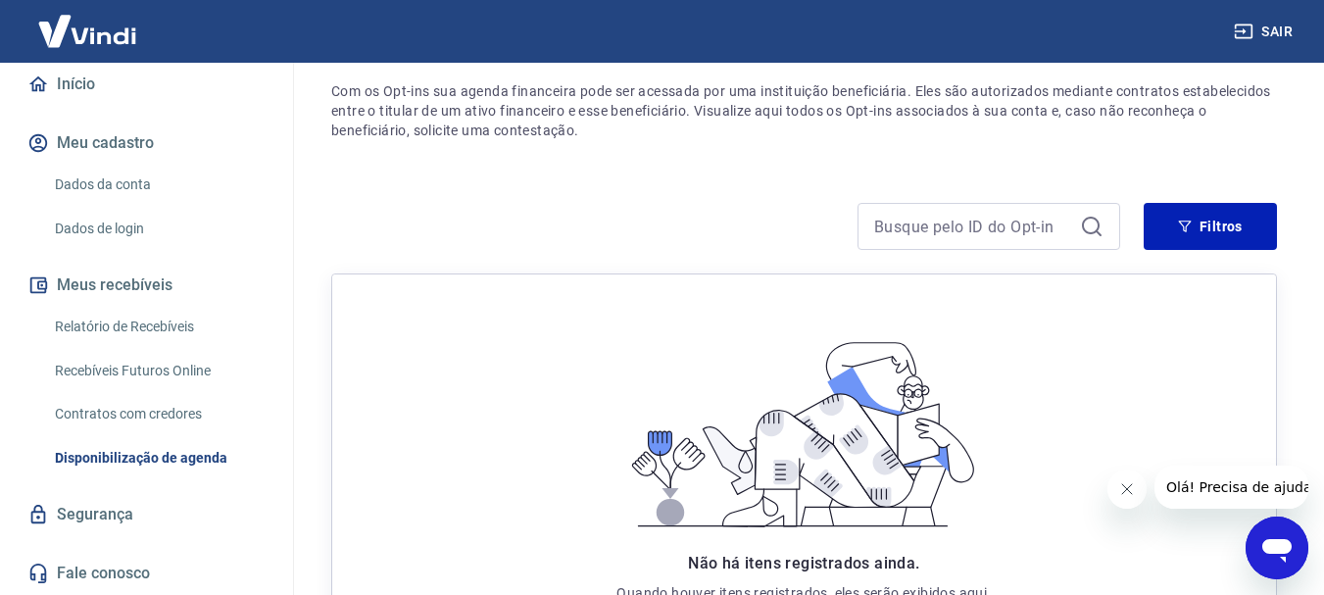
scroll to position [370, 0]
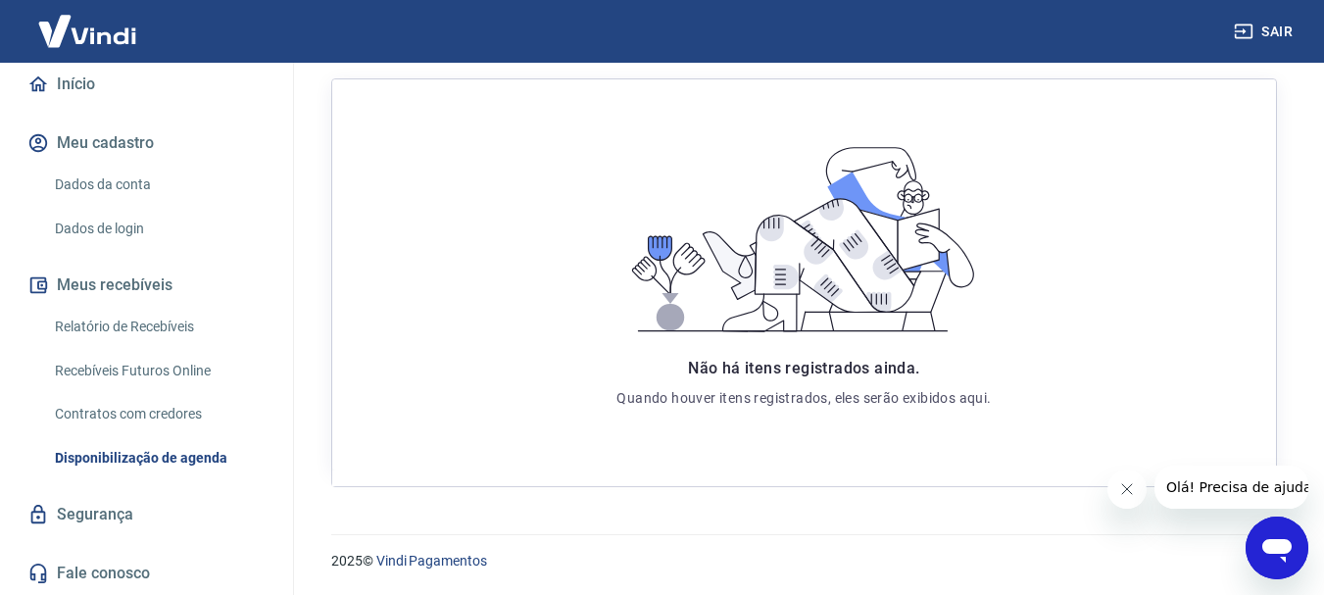
click at [126, 372] on link "Recebíveis Futuros Online" at bounding box center [158, 371] width 222 height 40
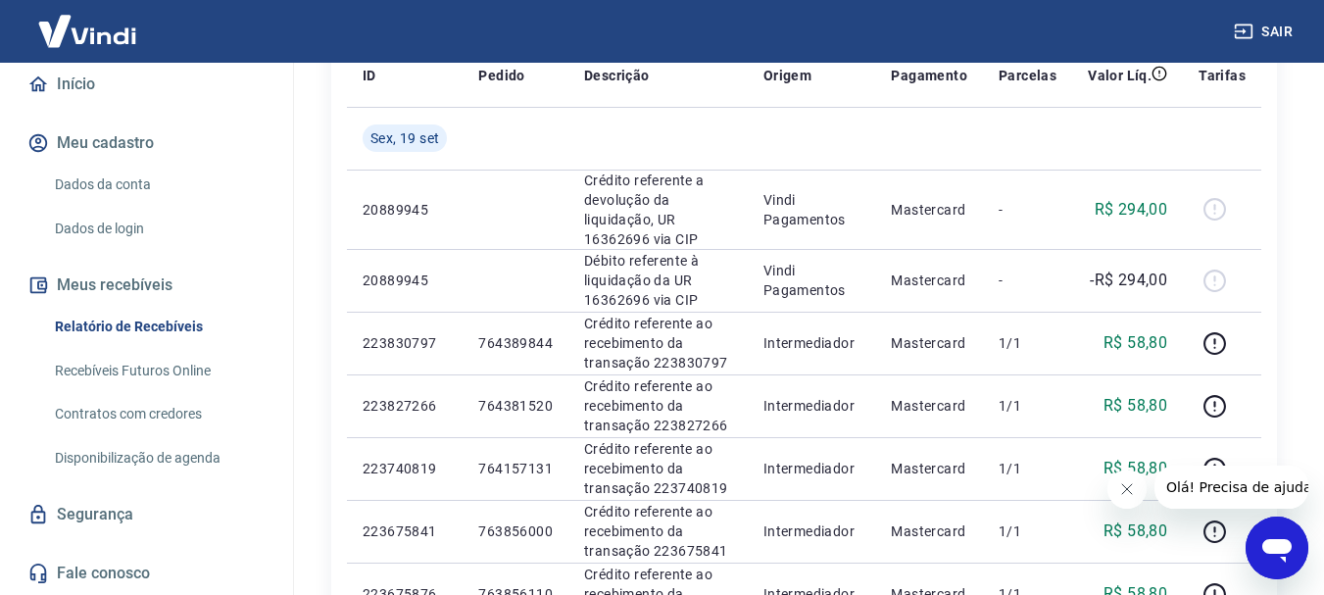
scroll to position [490, 0]
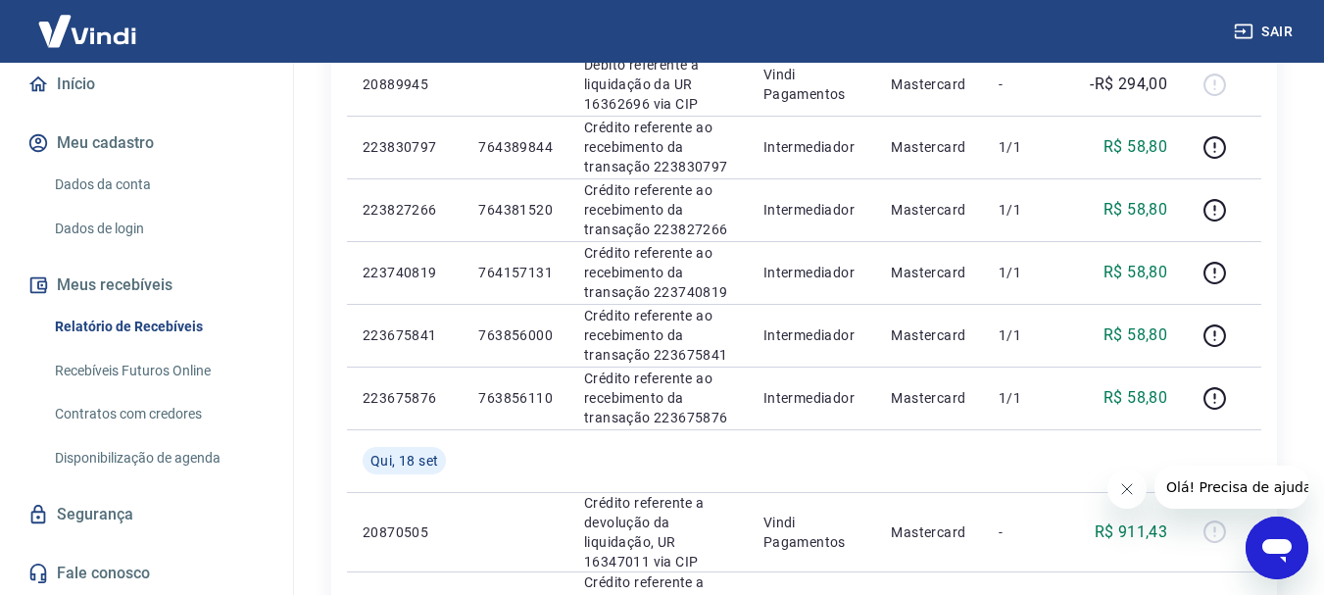
drag, startPoint x: 294, startPoint y: 448, endPoint x: 317, endPoint y: 282, distance: 167.2
click at [317, 282] on div "Início / Meus Recebíveis / Relatório de Recebíveis Relatório de Recebíveis Saib…" at bounding box center [803, 575] width 1039 height 2005
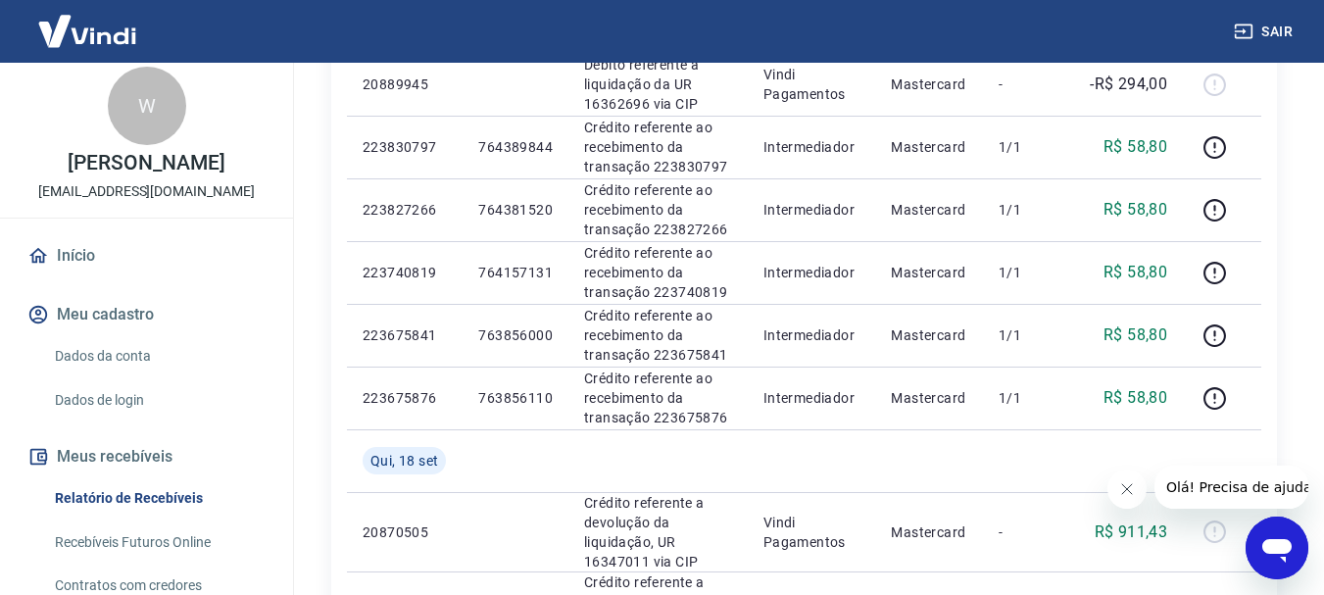
scroll to position [0, 0]
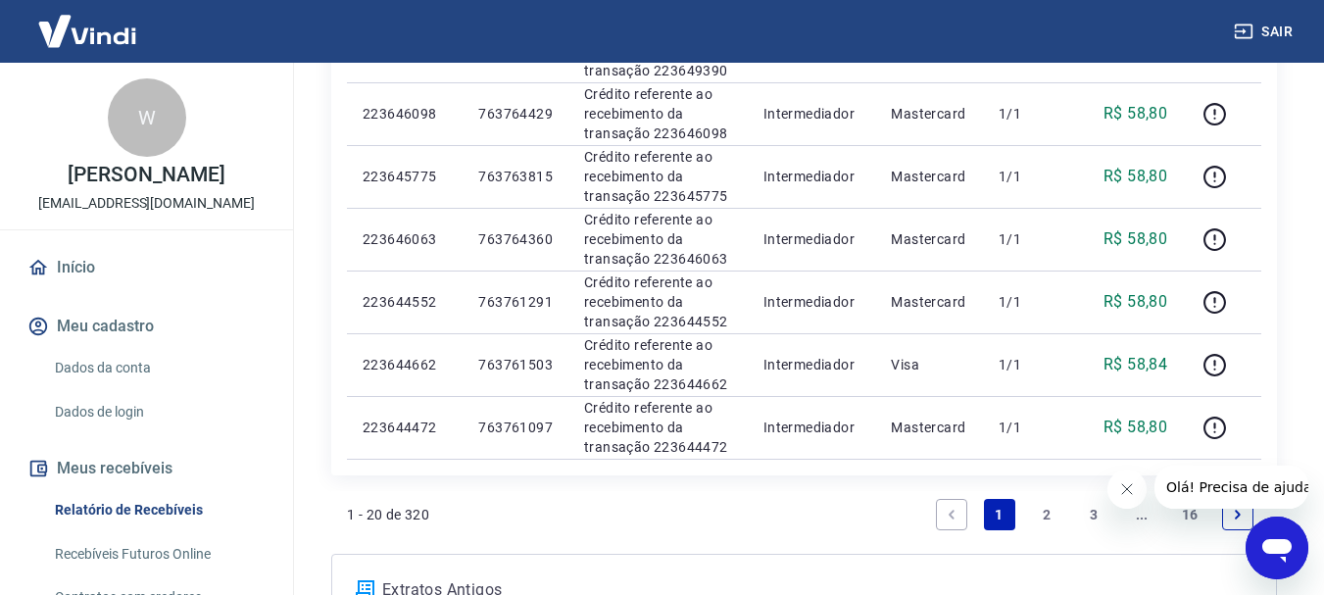
scroll to position [1558, 0]
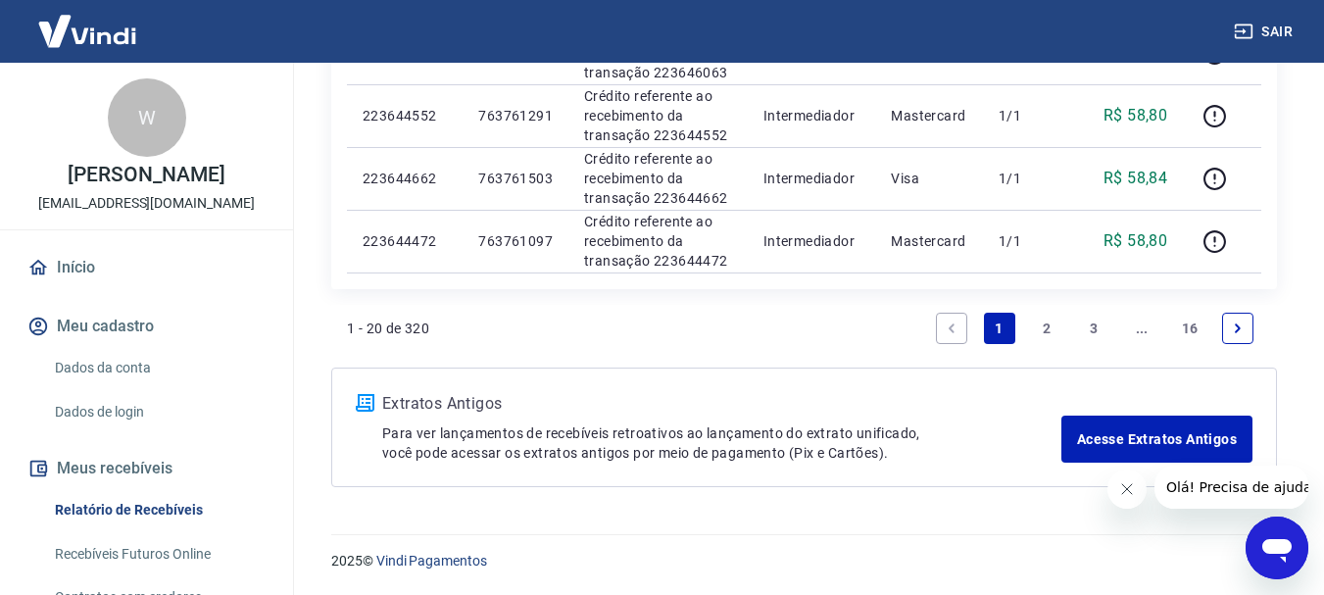
click at [1039, 326] on link "2" at bounding box center [1046, 328] width 31 height 31
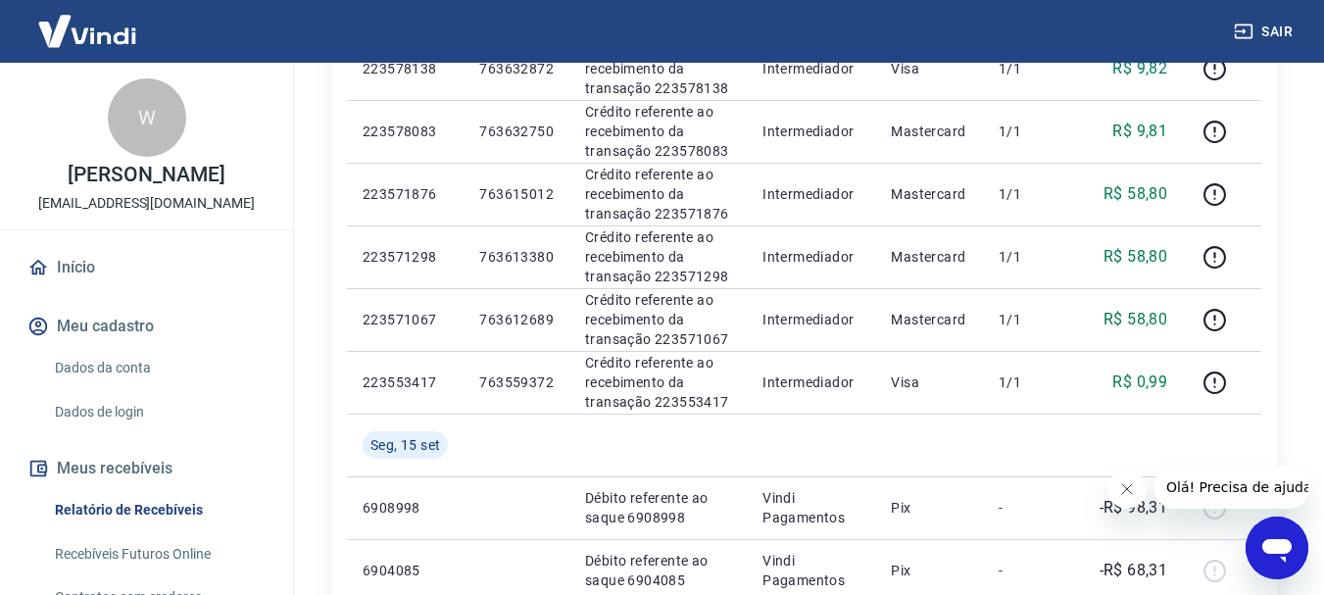
scroll to position [1410, 0]
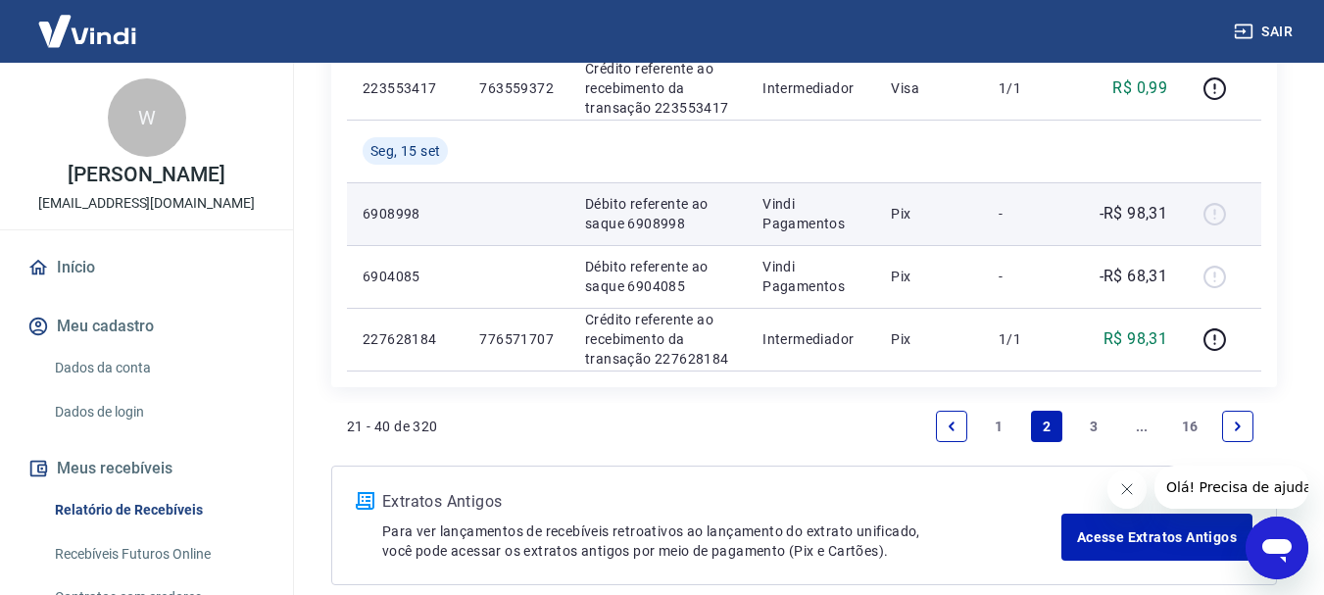
click at [1220, 214] on div at bounding box center [1221, 213] width 47 height 31
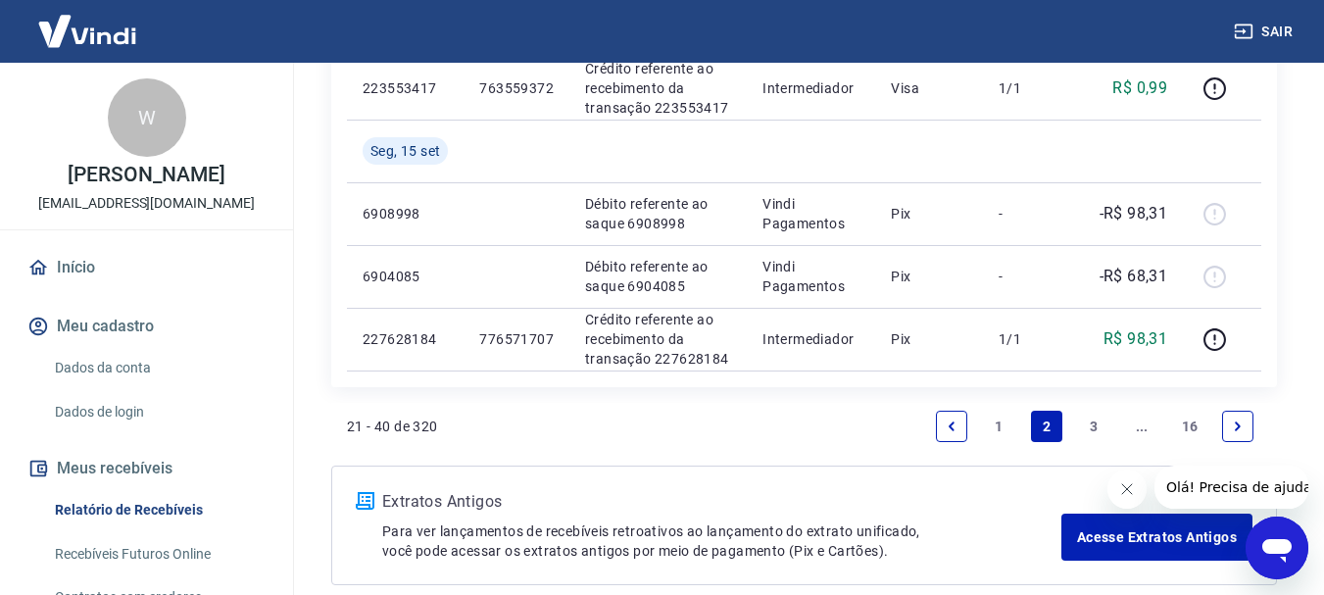
click at [996, 426] on link "1" at bounding box center [999, 425] width 31 height 31
